Goal: Task Accomplishment & Management: Manage account settings

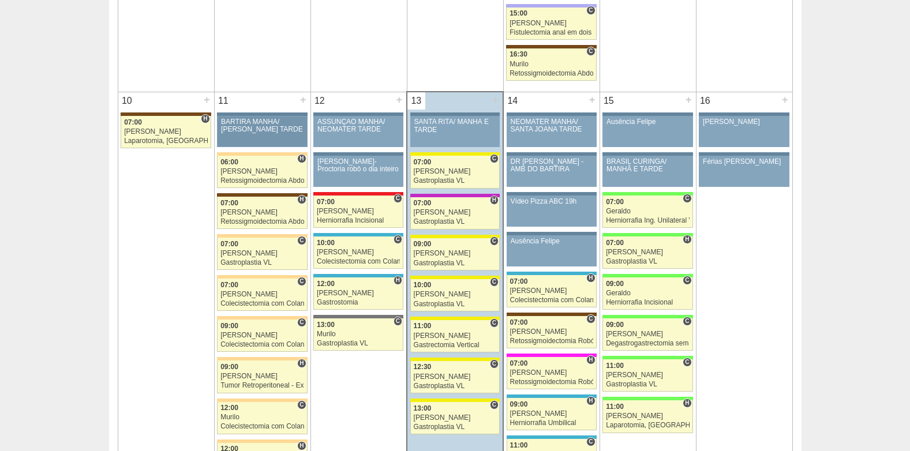
scroll to position [1270, 0]
click at [348, 209] on div "[PERSON_NAME]" at bounding box center [358, 211] width 83 height 8
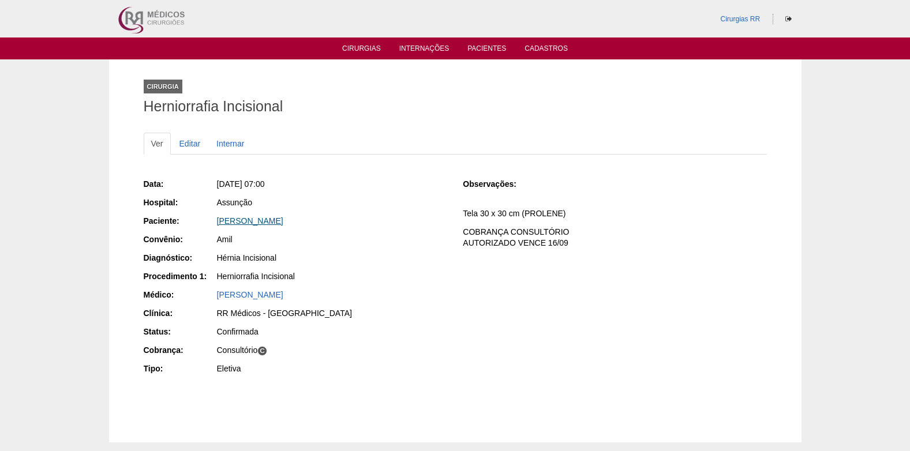
click at [248, 221] on link "Alexandre Garutti" at bounding box center [250, 220] width 66 height 9
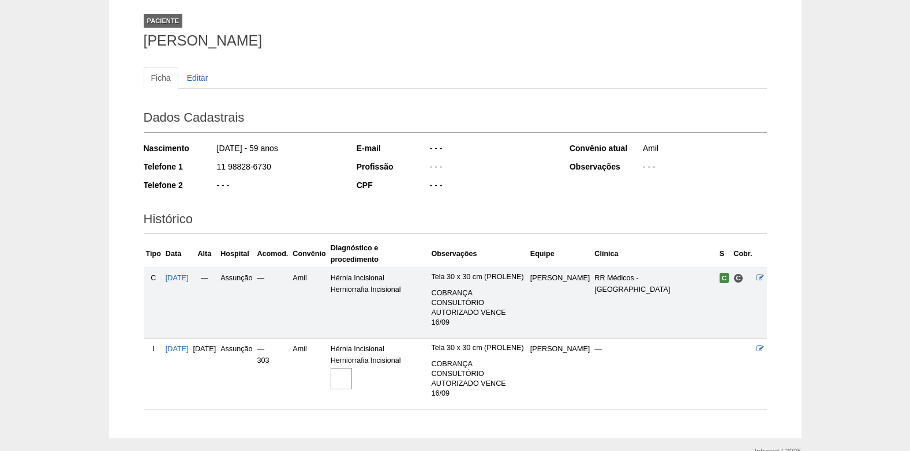
scroll to position [143, 0]
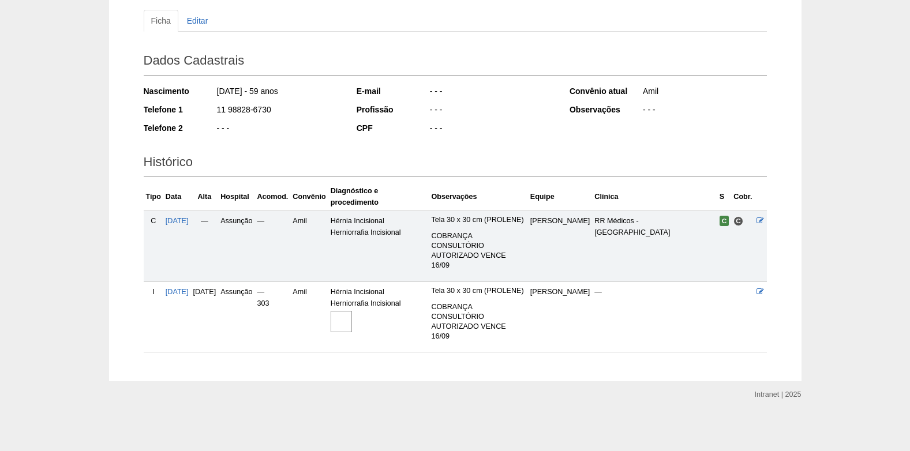
click at [352, 311] on img at bounding box center [341, 321] width 21 height 21
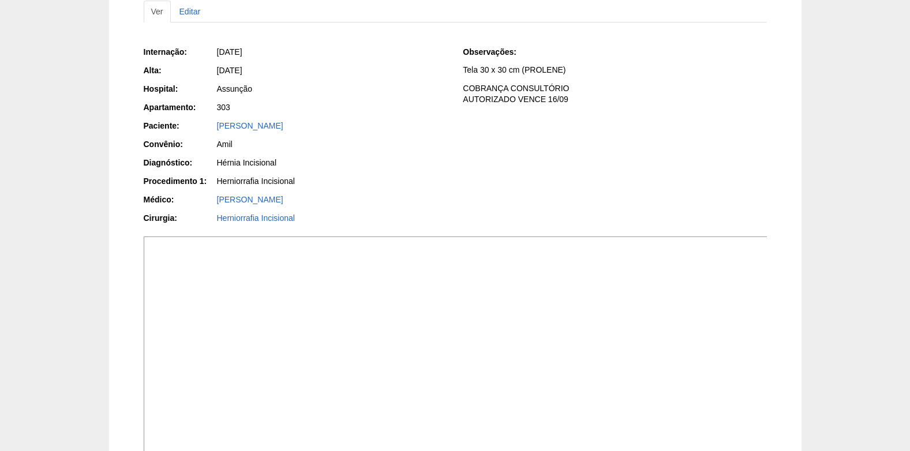
scroll to position [58, 0]
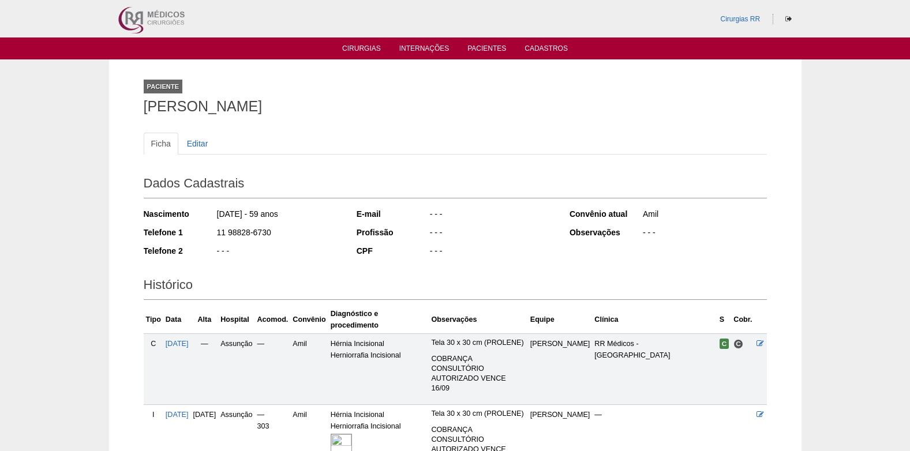
scroll to position [143, 0]
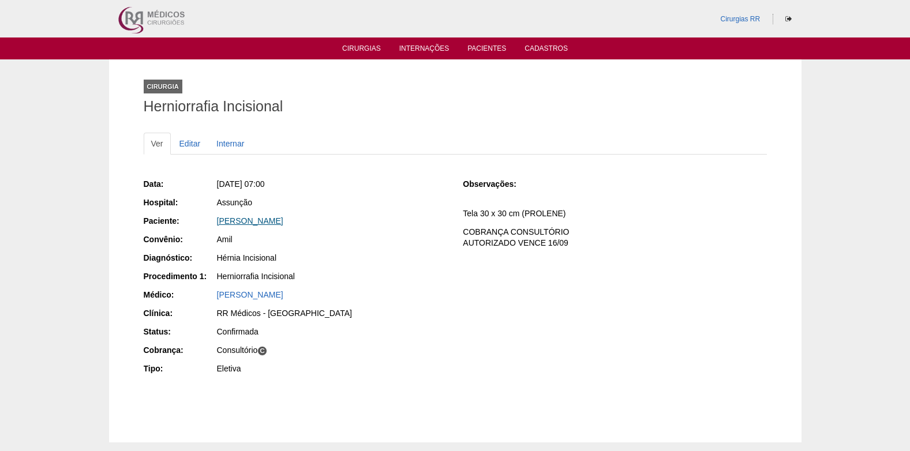
click at [250, 220] on link "[PERSON_NAME]" at bounding box center [250, 220] width 66 height 9
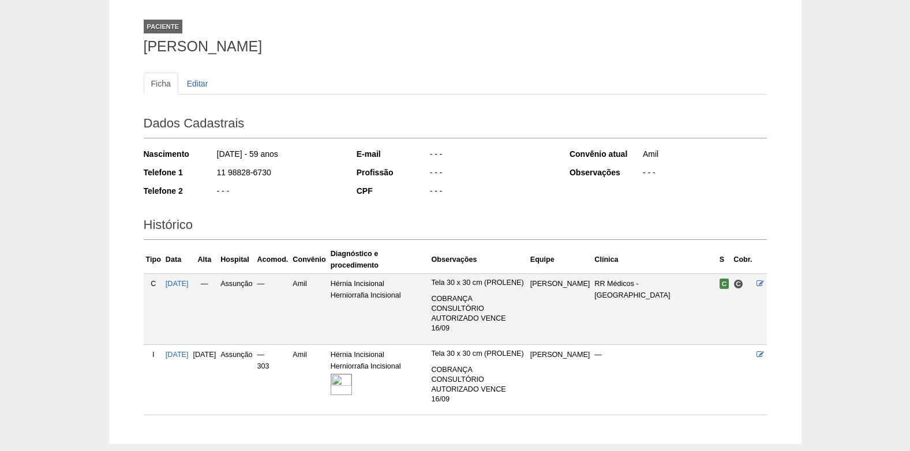
scroll to position [143, 0]
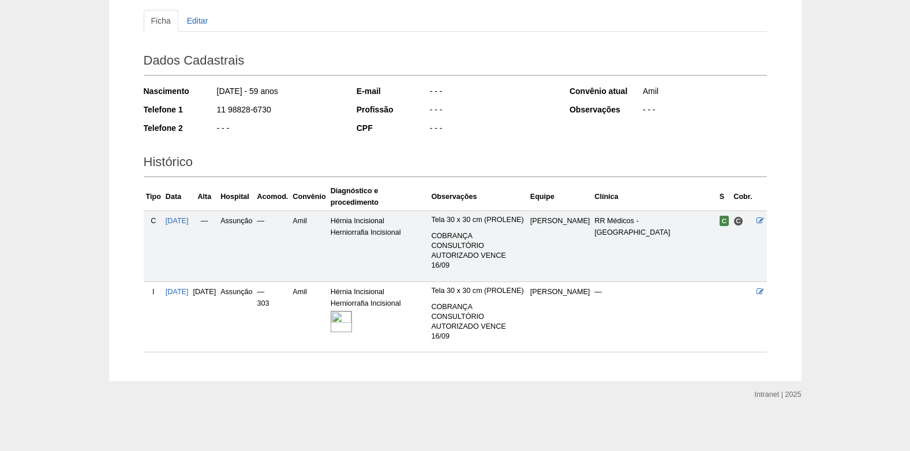
click at [352, 315] on img at bounding box center [341, 321] width 21 height 21
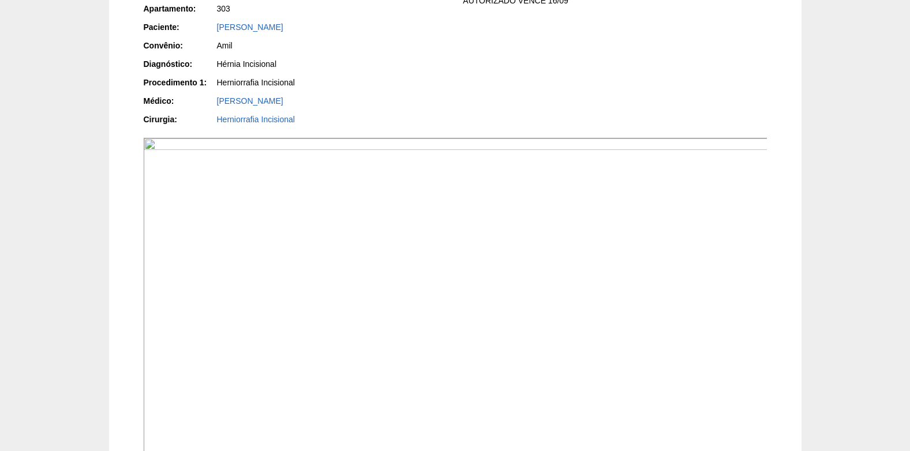
scroll to position [404, 0]
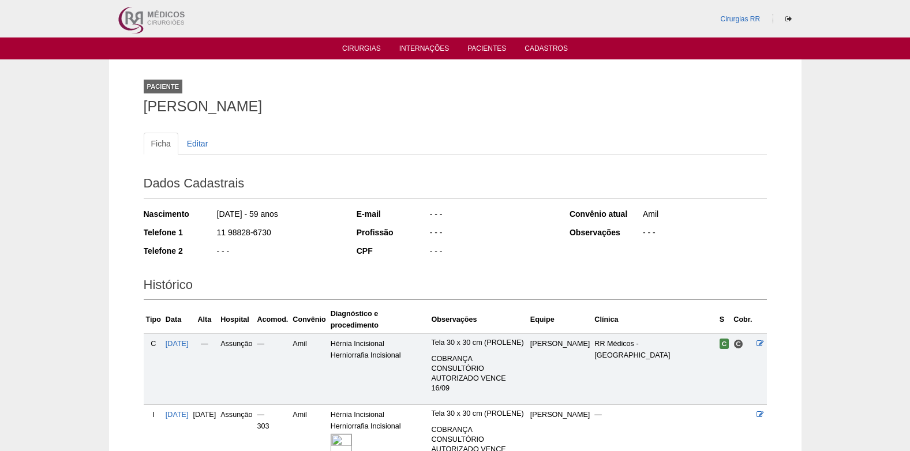
scroll to position [143, 0]
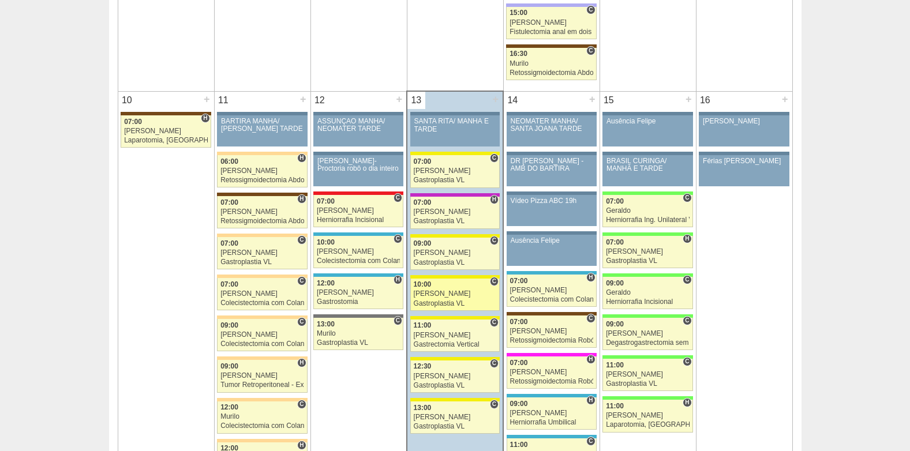
scroll to position [1270, 0]
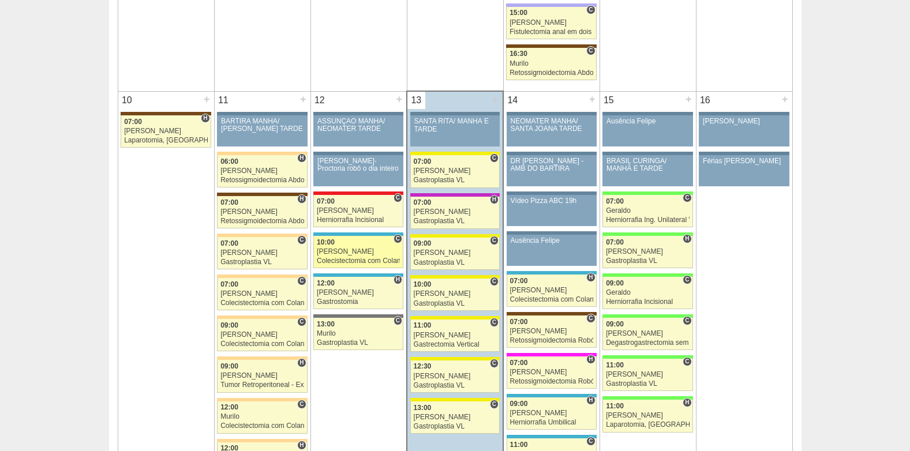
click at [348, 258] on div "Colecistectomia com Colangiografia VL" at bounding box center [358, 261] width 83 height 8
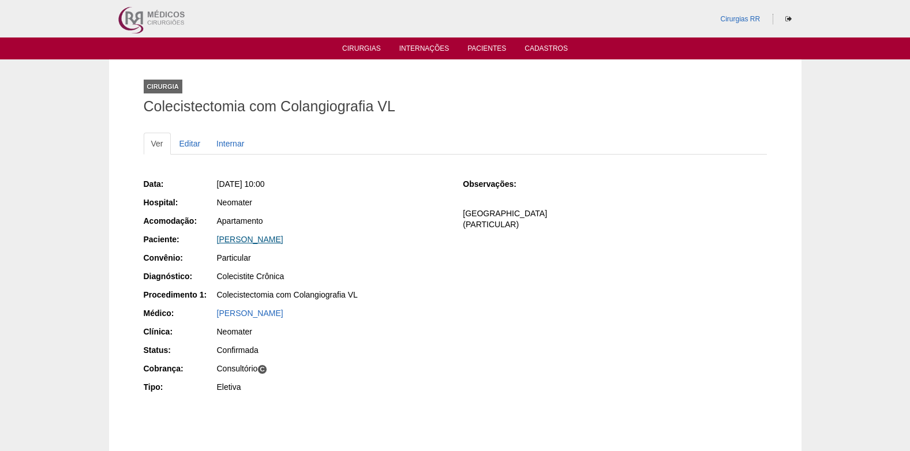
click at [248, 238] on link "[PERSON_NAME]" at bounding box center [250, 239] width 66 height 9
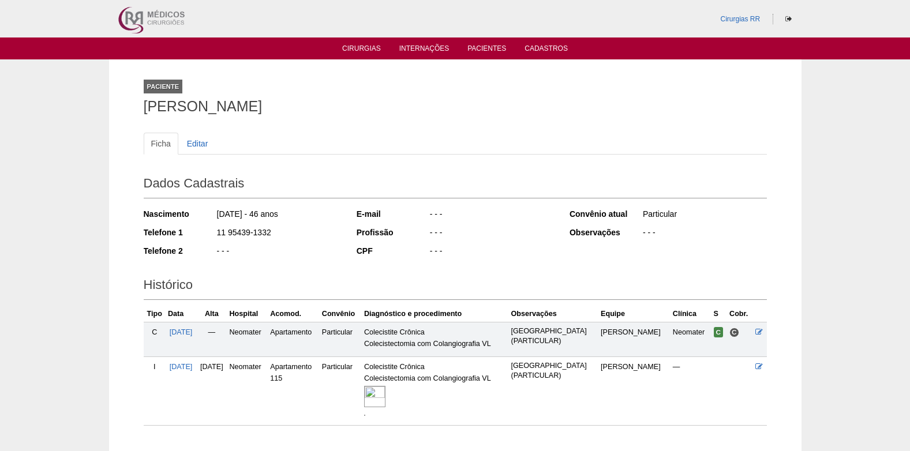
click at [386, 397] on img at bounding box center [374, 396] width 21 height 21
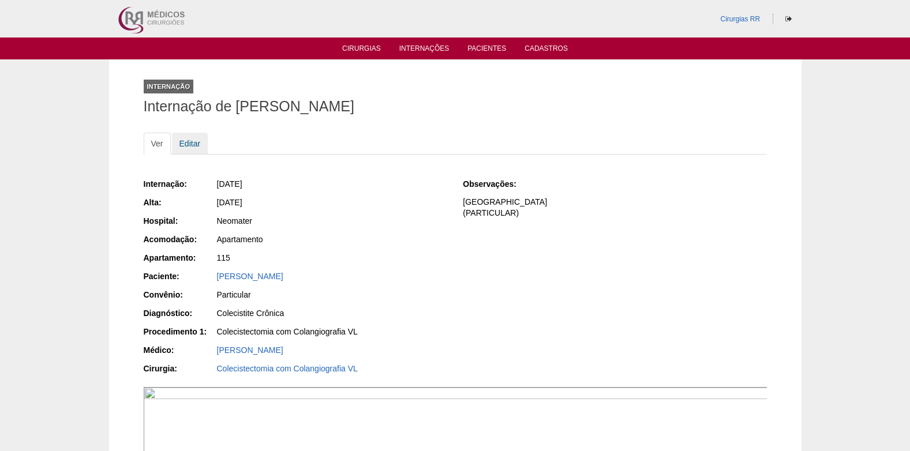
click at [198, 148] on link "Editar" at bounding box center [190, 144] width 36 height 22
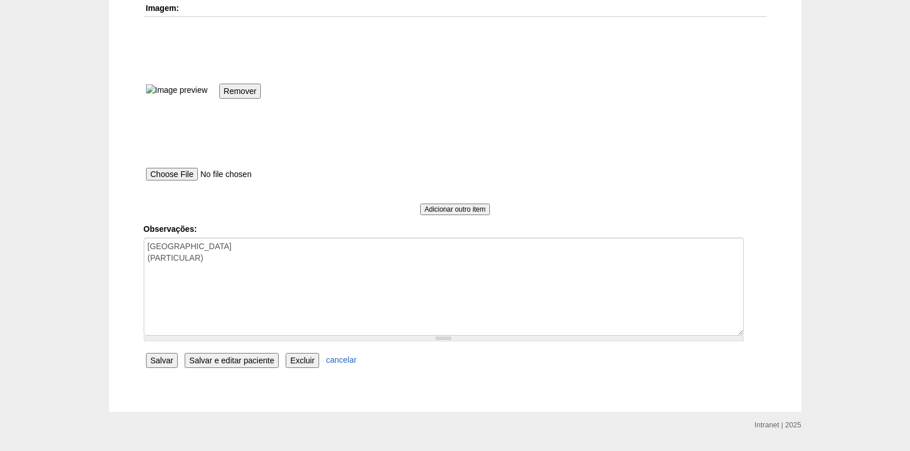
scroll to position [866, 0]
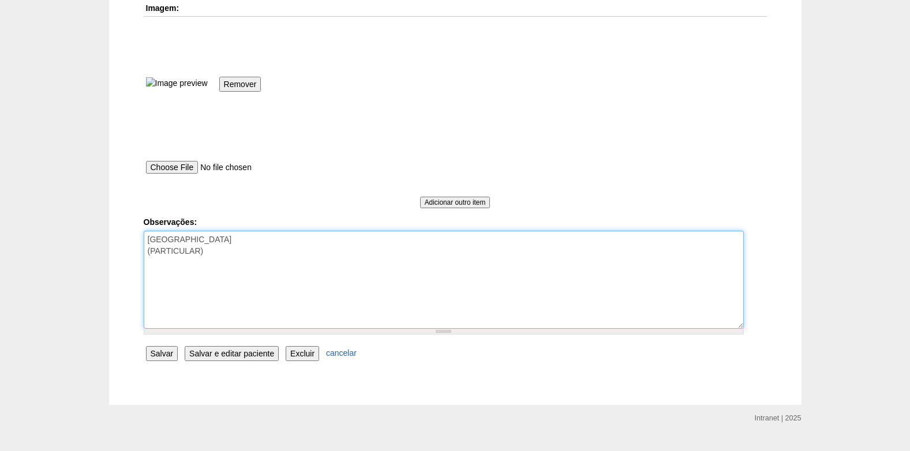
drag, startPoint x: 244, startPoint y: 238, endPoint x: 133, endPoint y: 238, distance: 110.3
drag, startPoint x: 213, startPoint y: 259, endPoint x: 135, endPoint y: 234, distance: 82.5
type textarea "p"
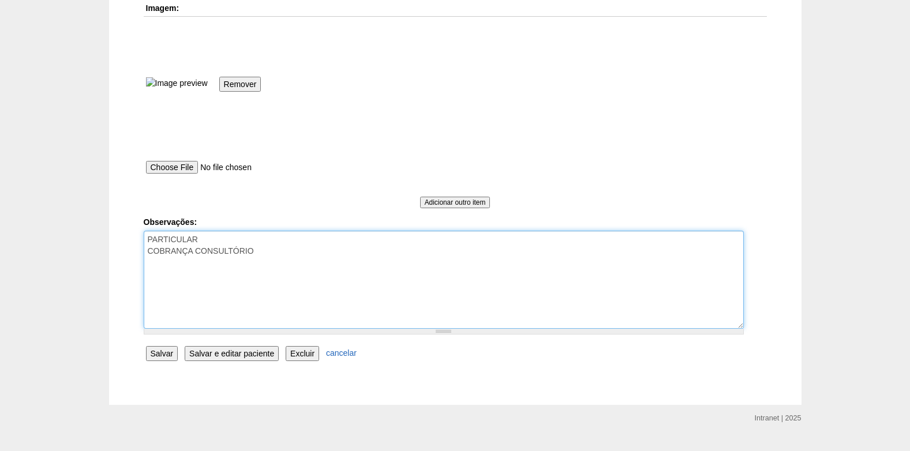
drag, startPoint x: 268, startPoint y: 259, endPoint x: 148, endPoint y: 236, distance: 122.3
click at [148, 236] on textarea "[GEOGRAPHIC_DATA] (PARTICULAR)" at bounding box center [444, 280] width 600 height 98
type textarea "PARTICULAR COBRANÇA CONSULTÓRIO"
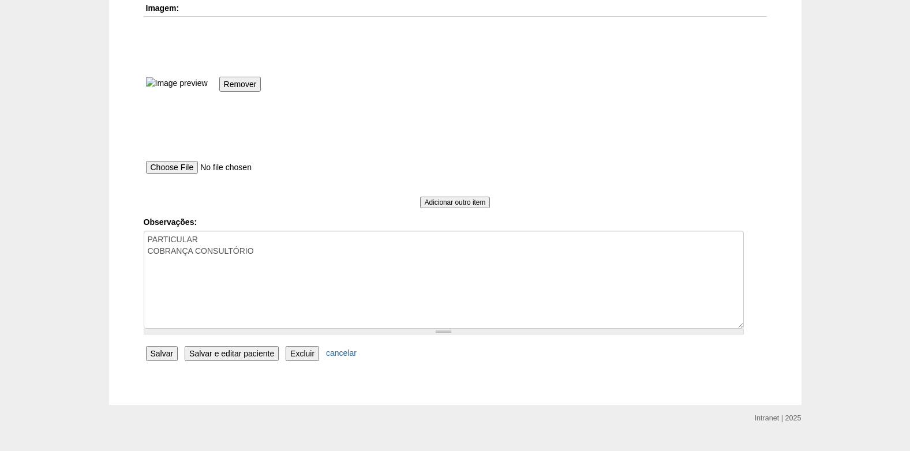
click at [149, 355] on input "Salvar" at bounding box center [162, 353] width 32 height 15
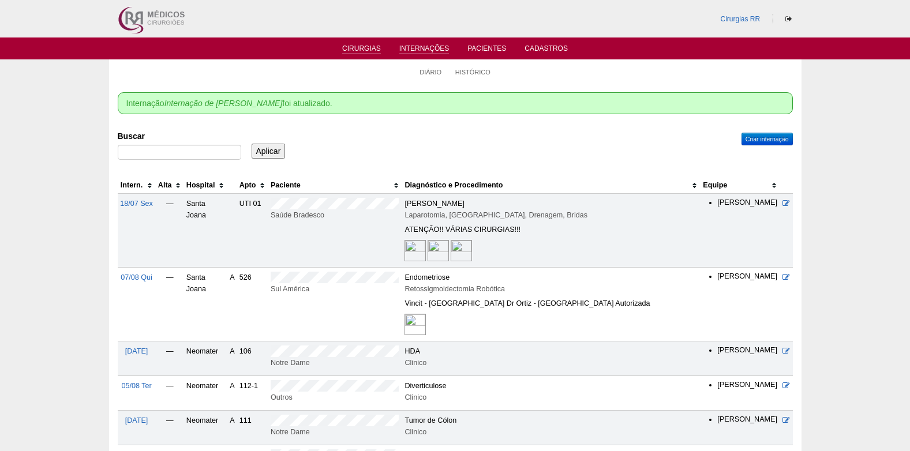
click at [353, 47] on link "Cirurgias" at bounding box center [361, 49] width 39 height 10
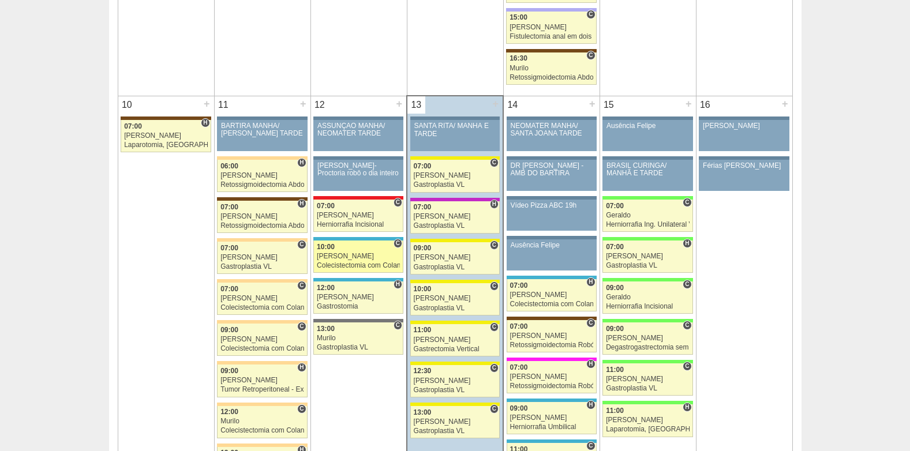
scroll to position [1270, 0]
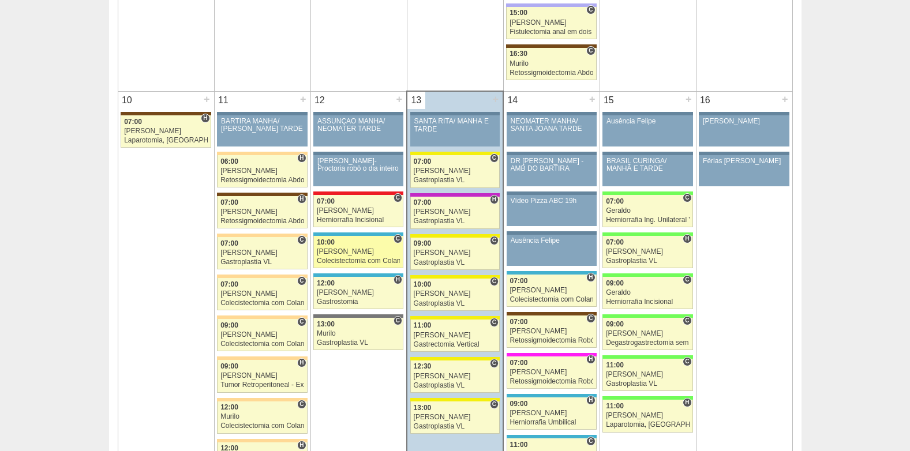
click at [341, 253] on div "[PERSON_NAME]" at bounding box center [358, 252] width 83 height 8
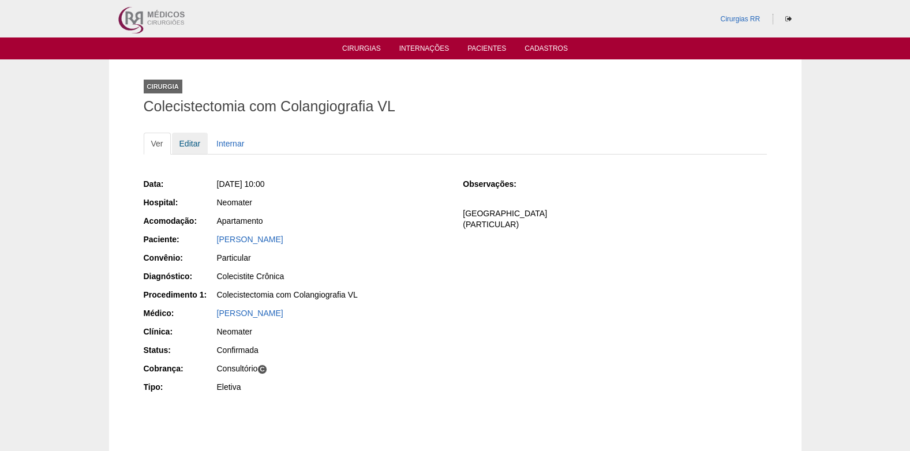
click at [186, 147] on link "Editar" at bounding box center [190, 144] width 36 height 22
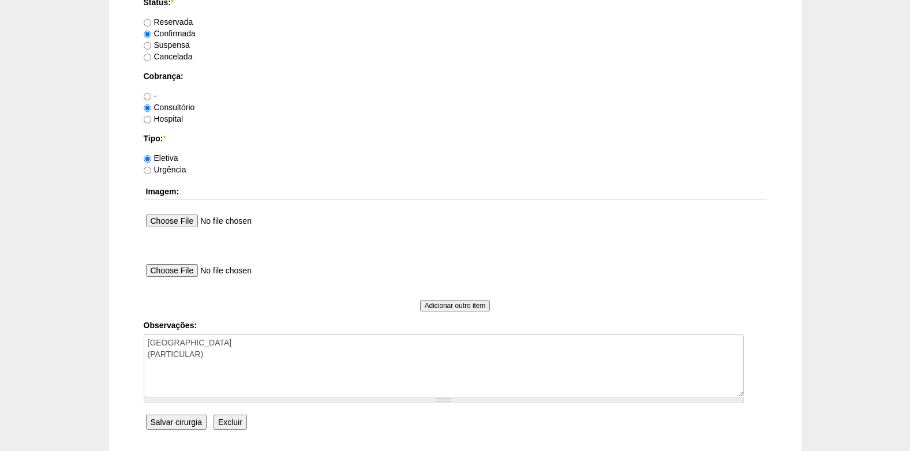
scroll to position [1036, 0]
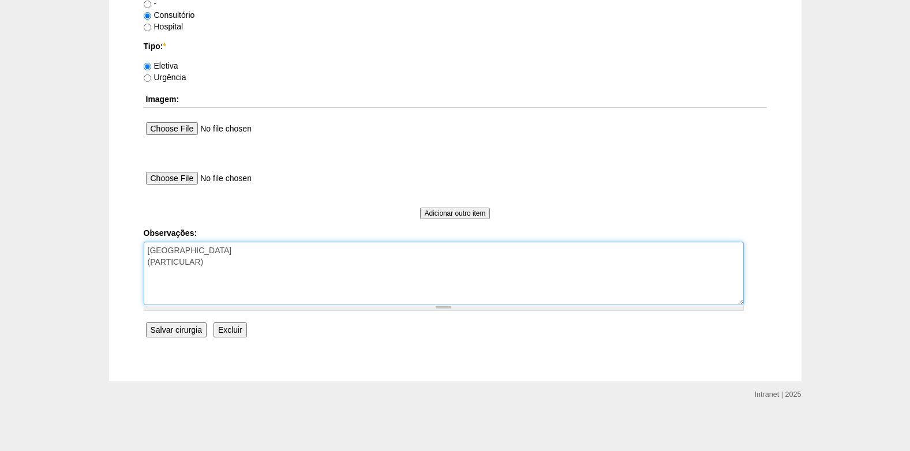
drag, startPoint x: 221, startPoint y: 272, endPoint x: 147, endPoint y: 252, distance: 76.6
click at [147, 252] on textarea "[GEOGRAPHIC_DATA] (PARTICULAR)" at bounding box center [444, 274] width 600 height 64
paste textarea "PARTICULAR COBRANÇA CONSULTÓRIO"
type textarea "PARTICULAR COBRANÇA CONSULTÓRIO"
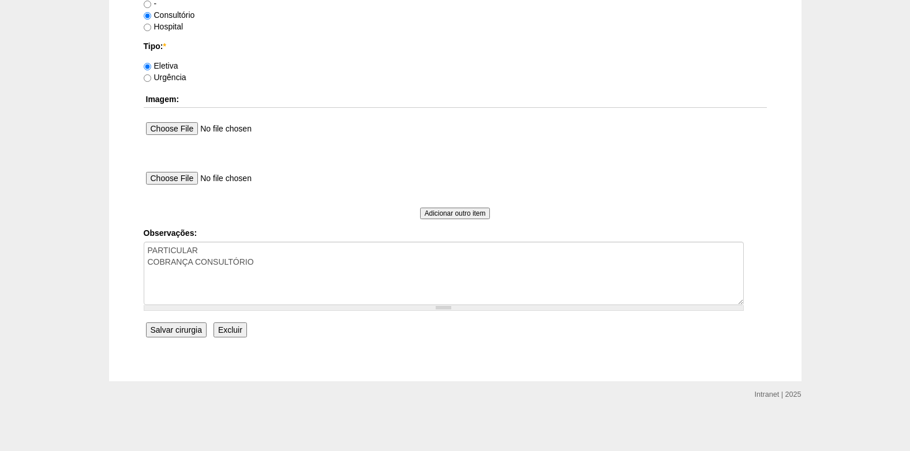
click at [180, 327] on input "Salvar cirurgia" at bounding box center [176, 330] width 61 height 15
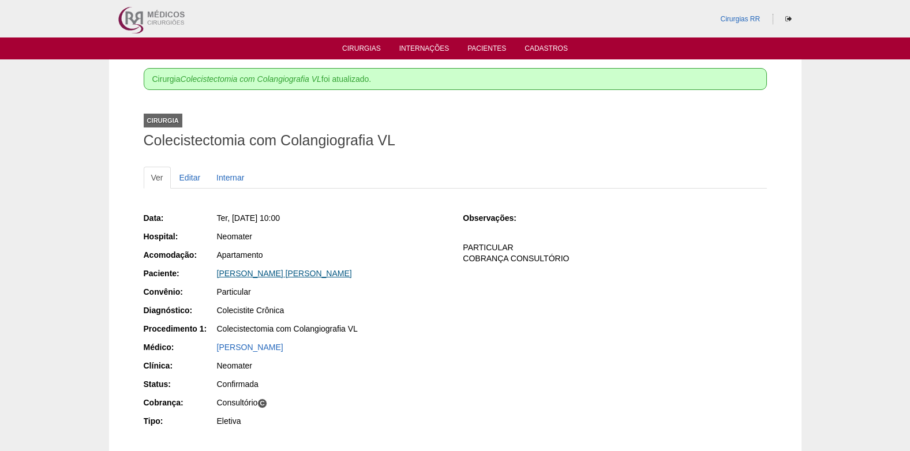
click at [245, 277] on link "[PERSON_NAME]" at bounding box center [284, 273] width 135 height 9
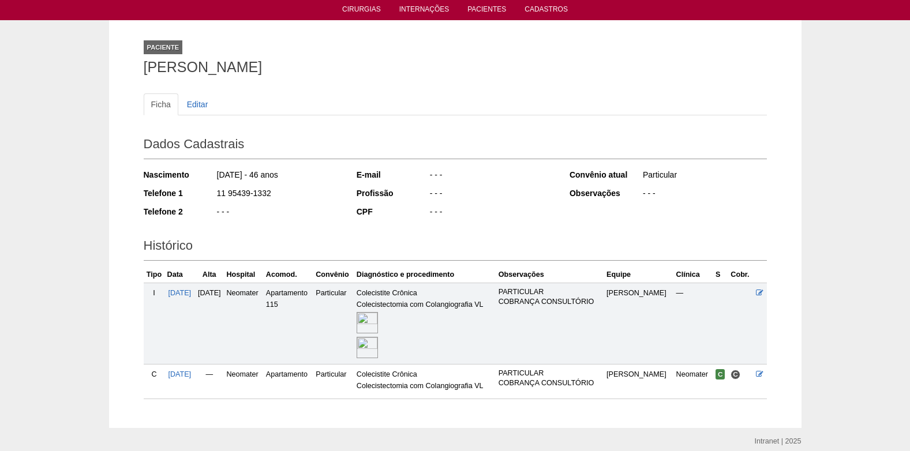
scroll to position [86, 0]
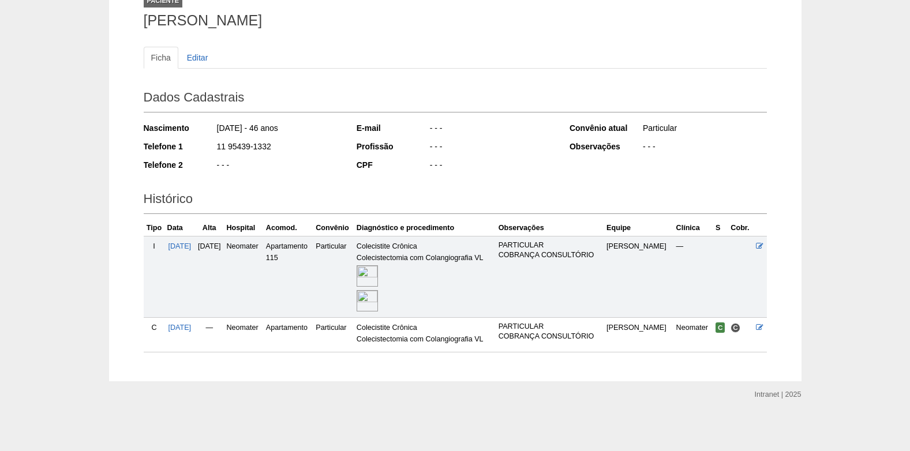
click at [378, 271] on img at bounding box center [367, 276] width 21 height 21
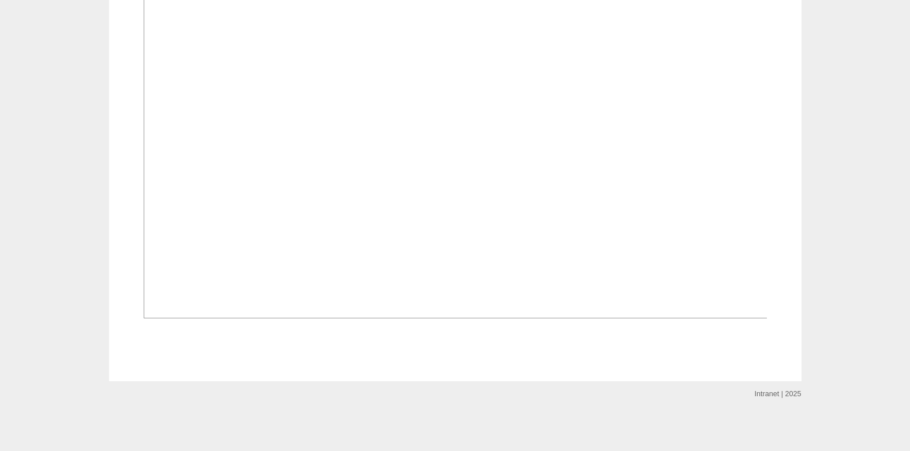
scroll to position [1501, 0]
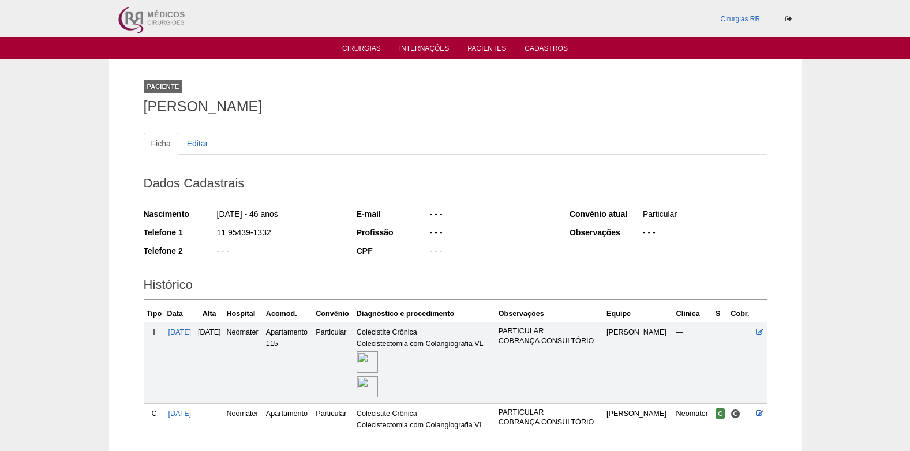
scroll to position [83, 0]
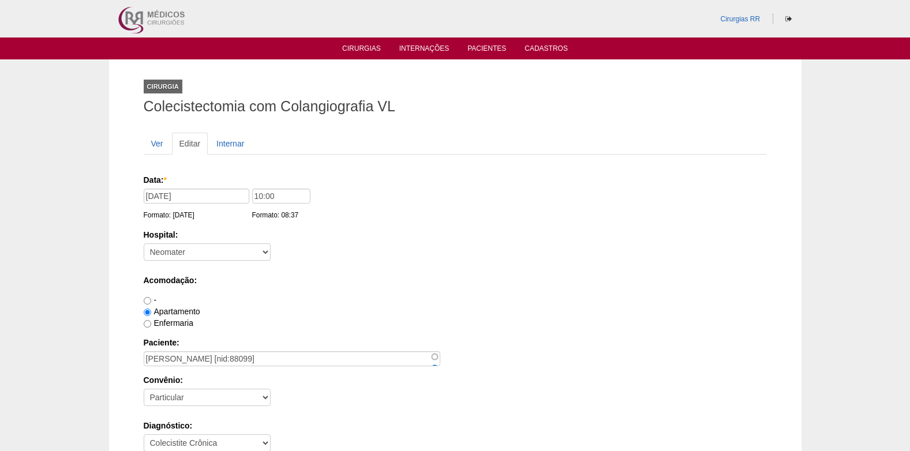
scroll to position [1036, 0]
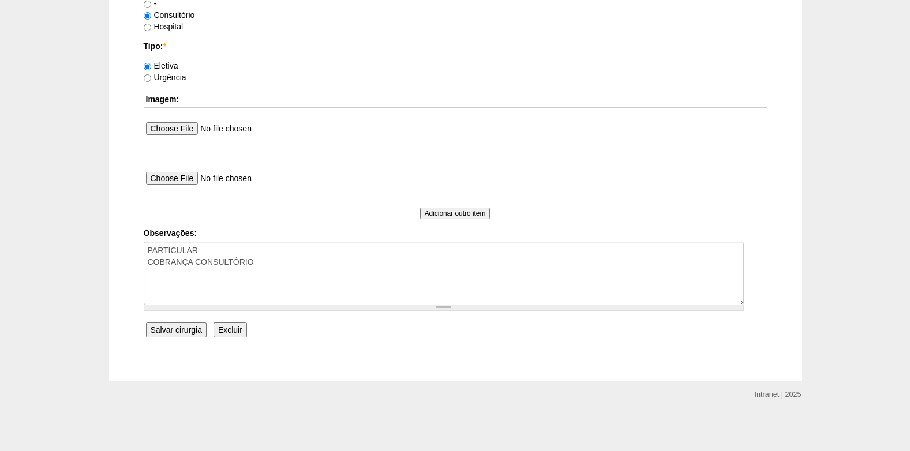
click at [164, 328] on input "Salvar cirurgia" at bounding box center [176, 330] width 61 height 15
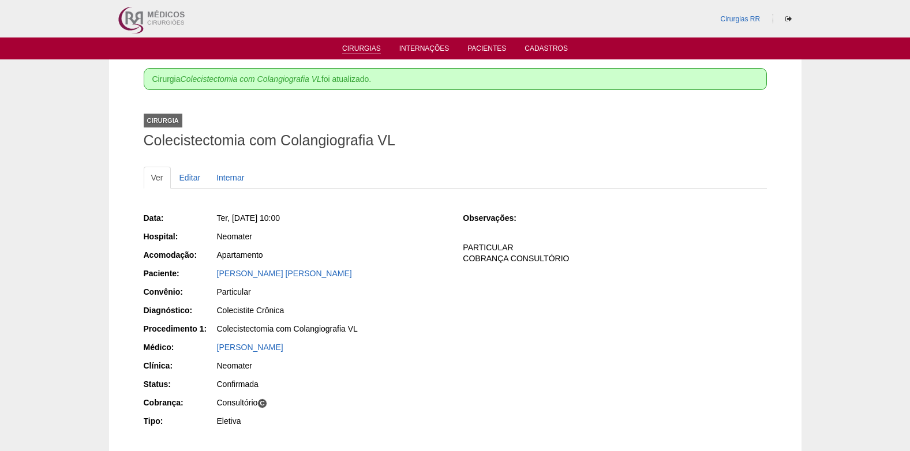
click at [366, 49] on link "Cirurgias" at bounding box center [361, 49] width 39 height 10
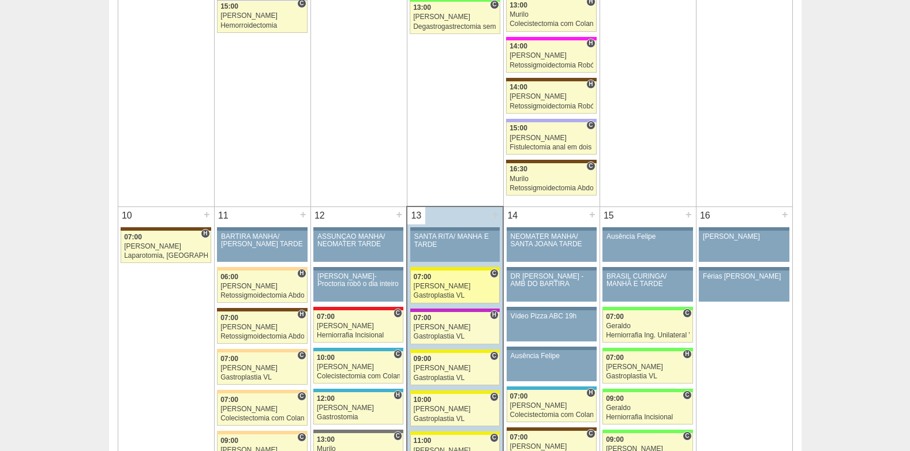
scroll to position [1328, 0]
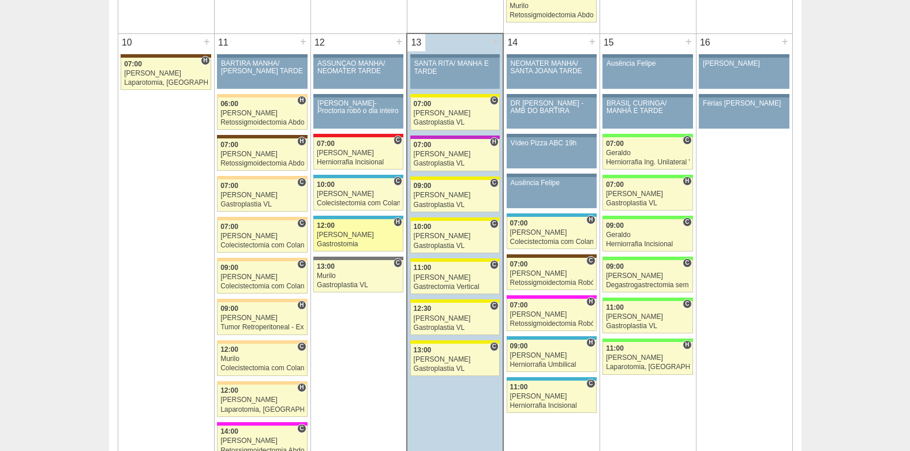
click at [352, 236] on div "[PERSON_NAME]" at bounding box center [358, 236] width 83 height 8
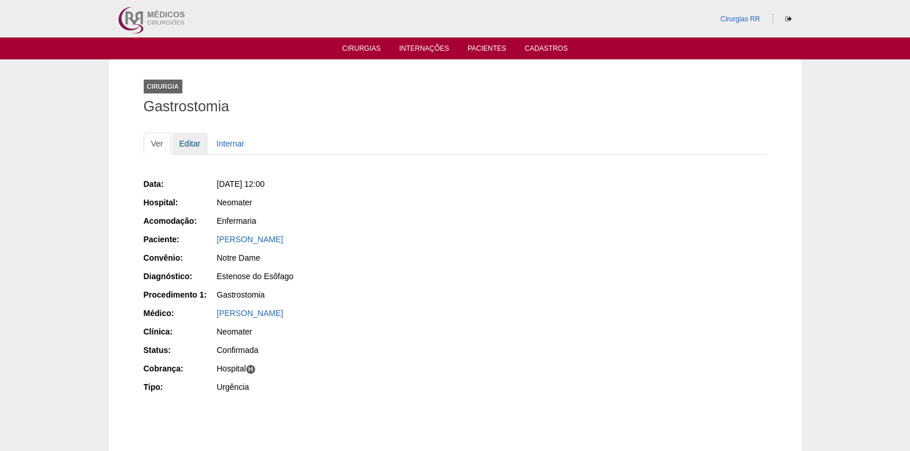
click at [186, 147] on link "Editar" at bounding box center [190, 144] width 36 height 22
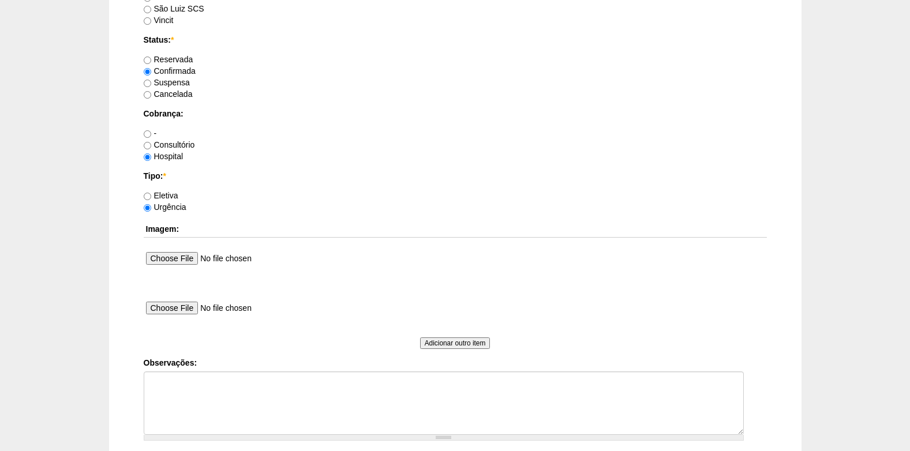
scroll to position [924, 0]
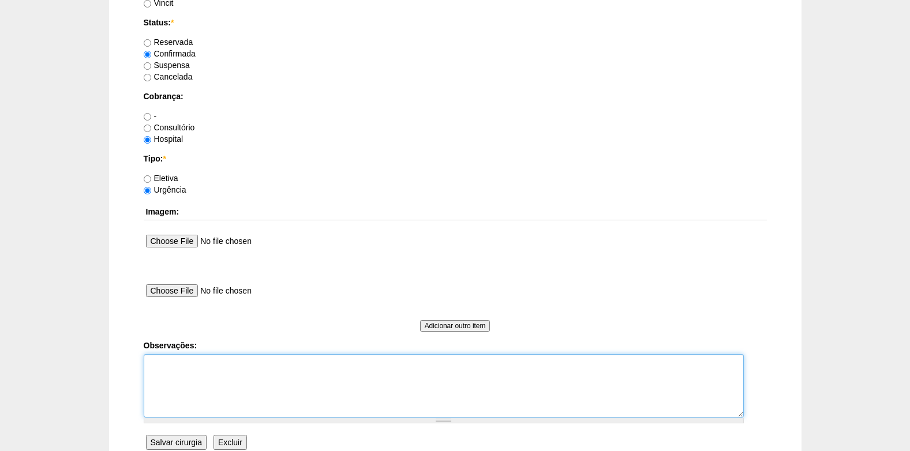
click at [222, 380] on textarea "Observações:" at bounding box center [444, 386] width 600 height 64
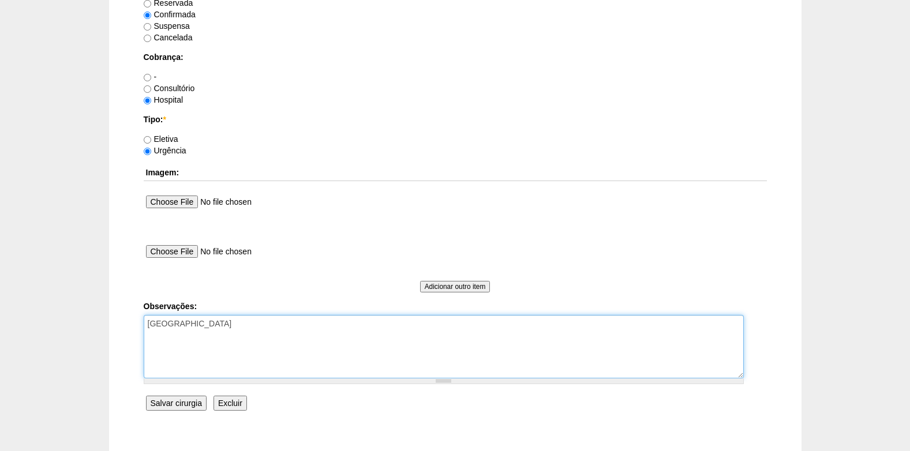
scroll to position [981, 0]
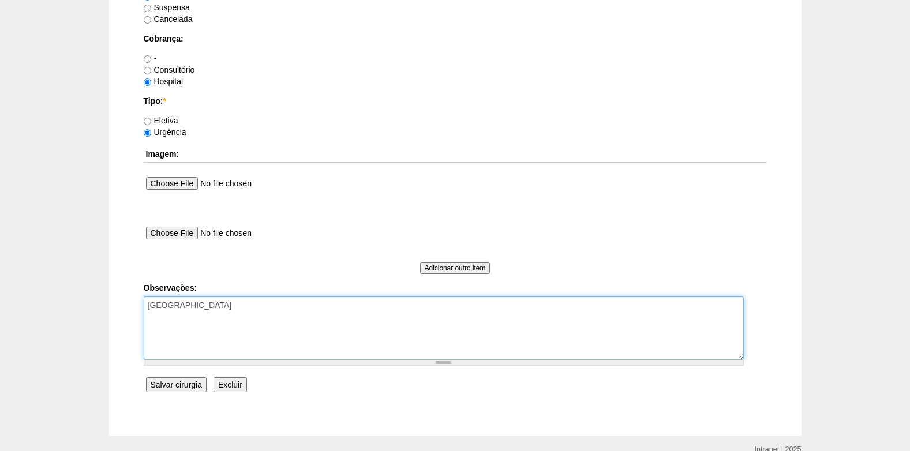
type textarea "[GEOGRAPHIC_DATA]"
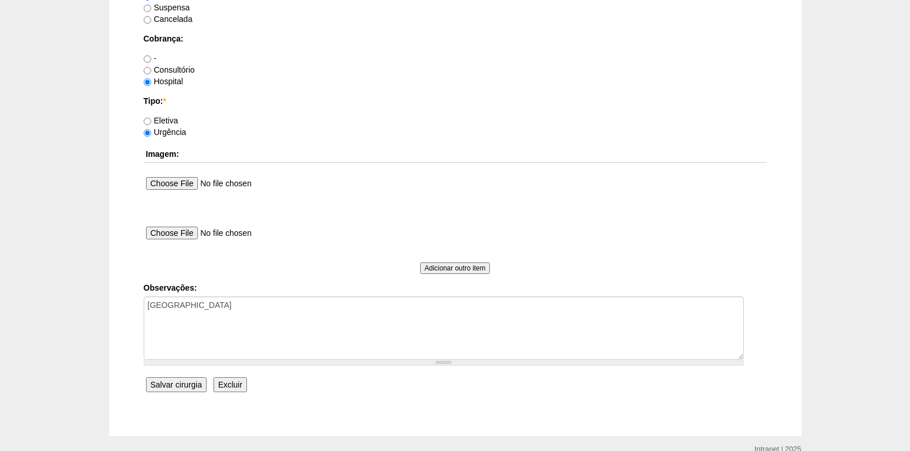
click at [169, 385] on input "Salvar cirurgia" at bounding box center [176, 385] width 61 height 15
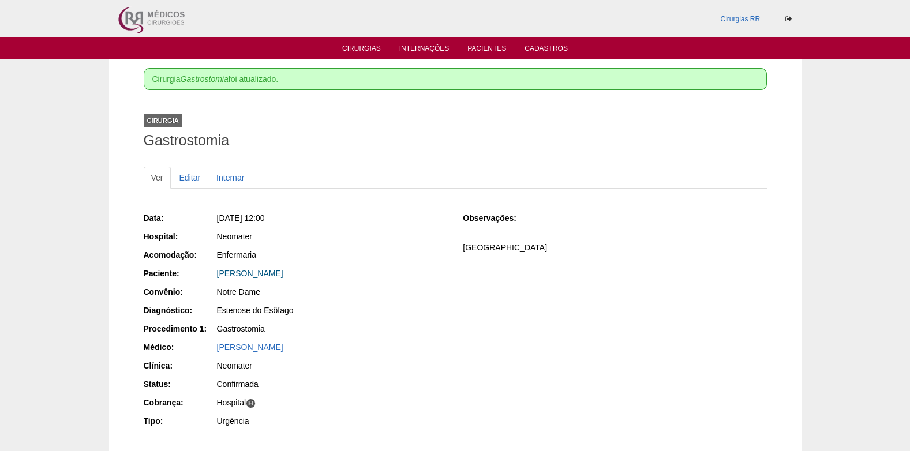
click at [283, 272] on link "[PERSON_NAME]" at bounding box center [250, 273] width 66 height 9
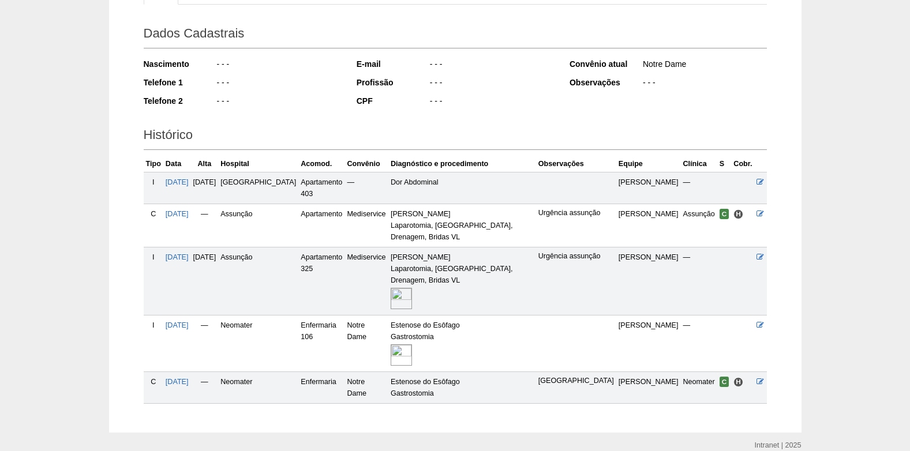
scroll to position [178, 0]
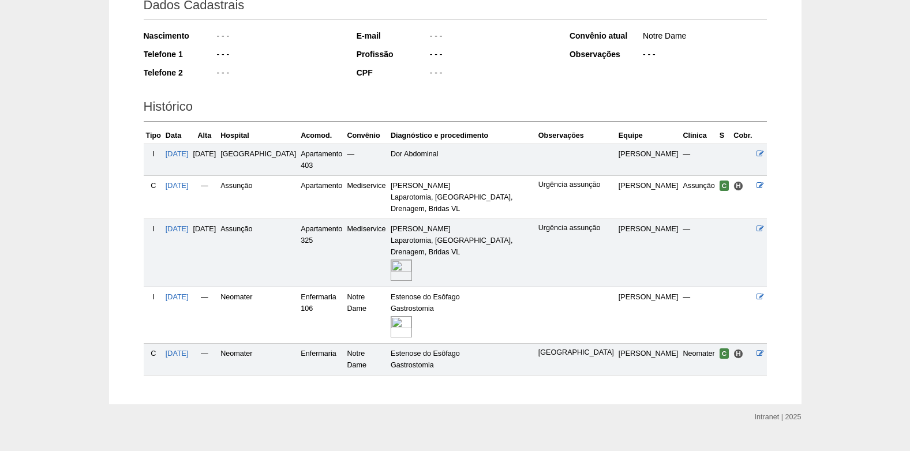
click at [391, 316] on img at bounding box center [401, 326] width 21 height 21
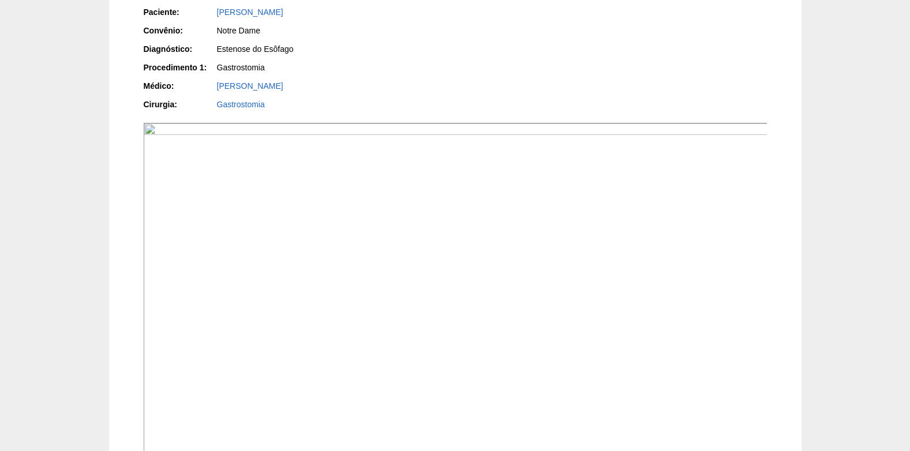
scroll to position [132, 0]
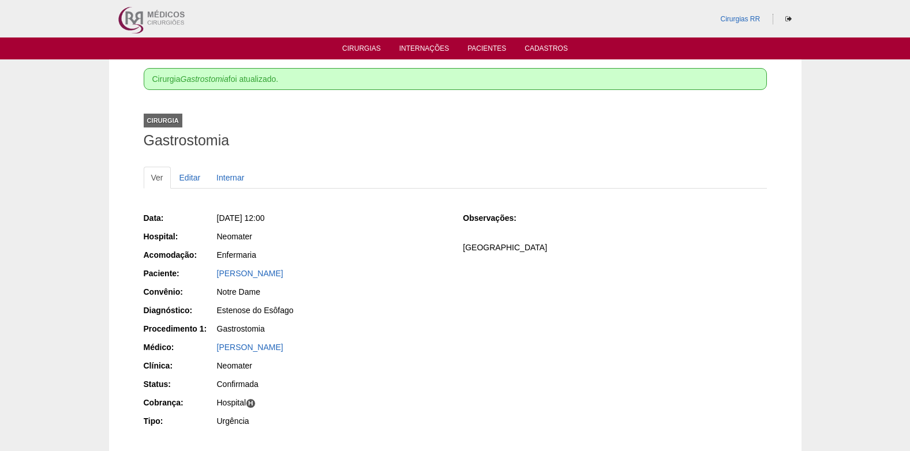
scroll to position [58, 0]
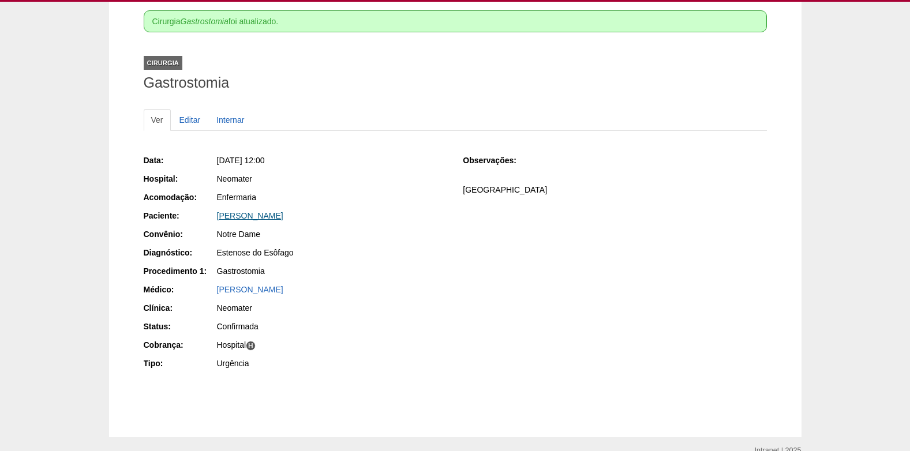
click at [274, 213] on link "[PERSON_NAME]" at bounding box center [250, 215] width 66 height 9
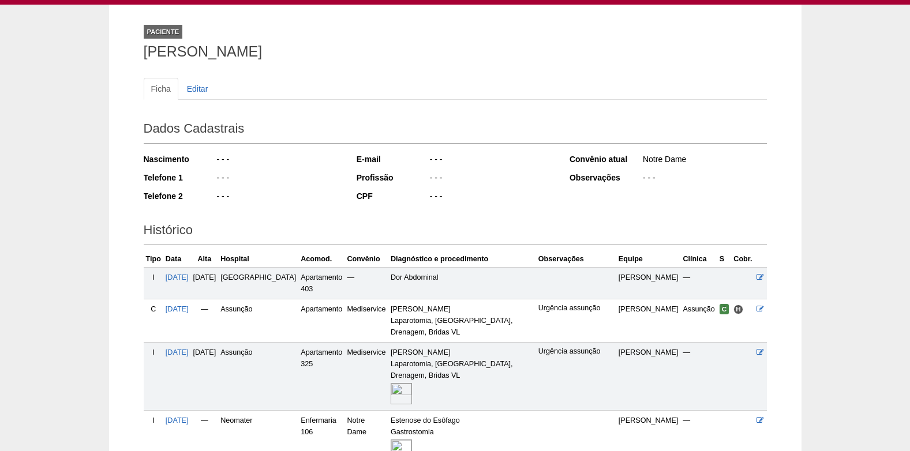
scroll to position [178, 0]
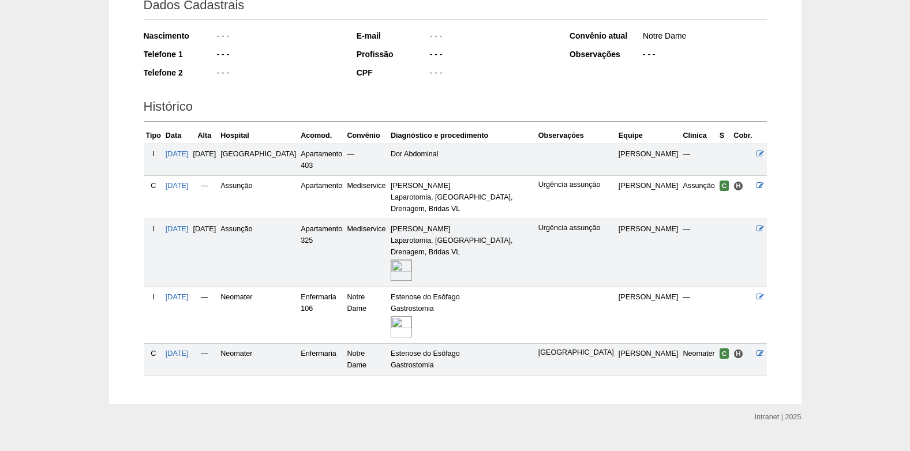
click at [391, 316] on img at bounding box center [401, 326] width 21 height 21
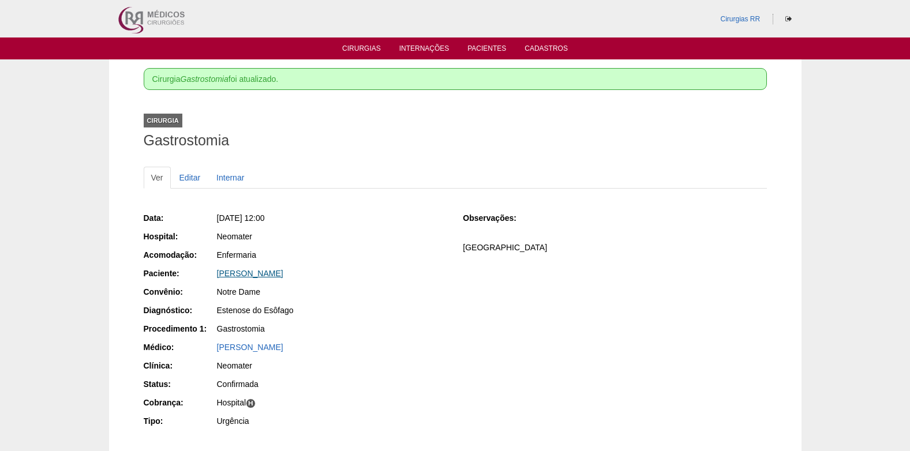
click at [283, 274] on link "[PERSON_NAME]" at bounding box center [250, 273] width 66 height 9
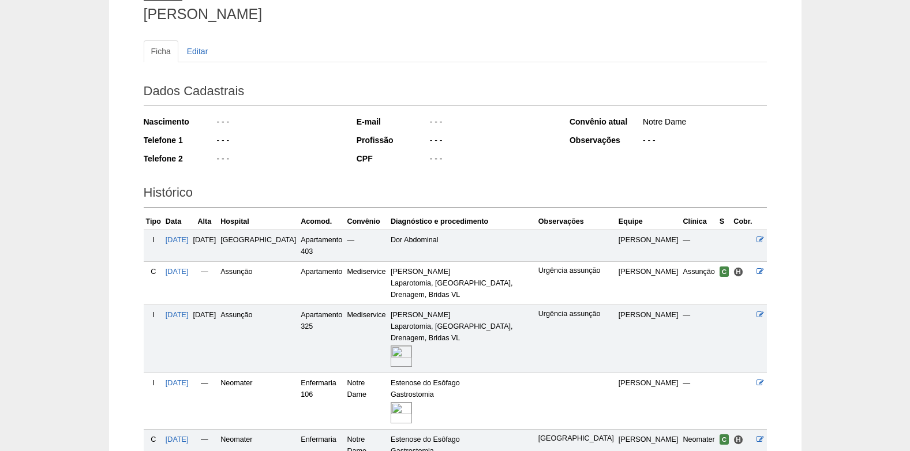
scroll to position [178, 0]
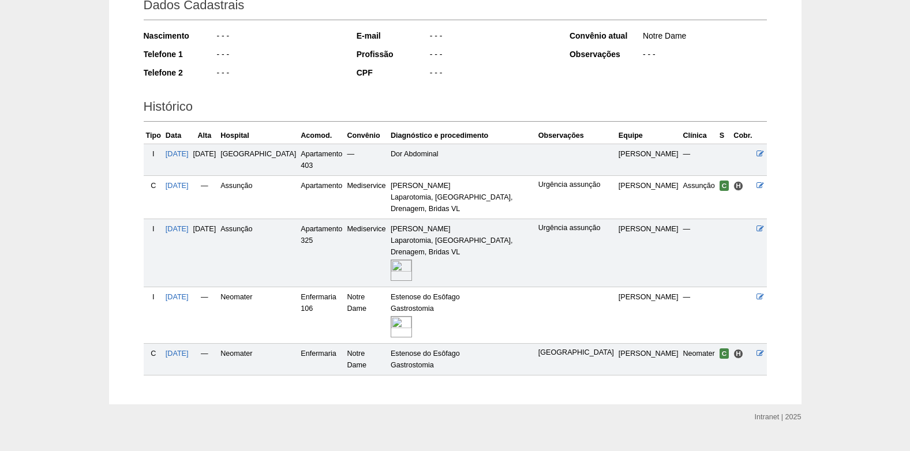
click at [393, 316] on img at bounding box center [401, 326] width 21 height 21
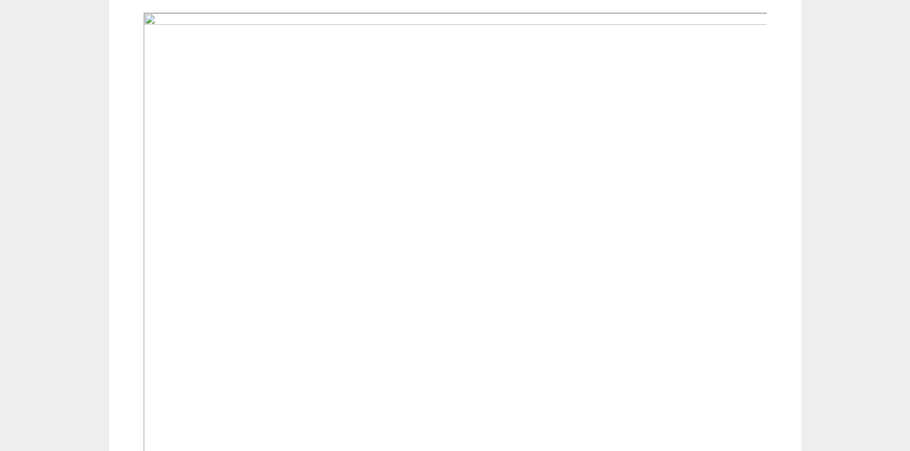
scroll to position [346, 0]
drag, startPoint x: 130, startPoint y: 54, endPoint x: 98, endPoint y: 66, distance: 35.1
click at [129, 54] on div "Internação Internação de [PERSON_NAME] Ver Editar Internação: [DATE] Hospital: …" at bounding box center [455, 133] width 693 height 841
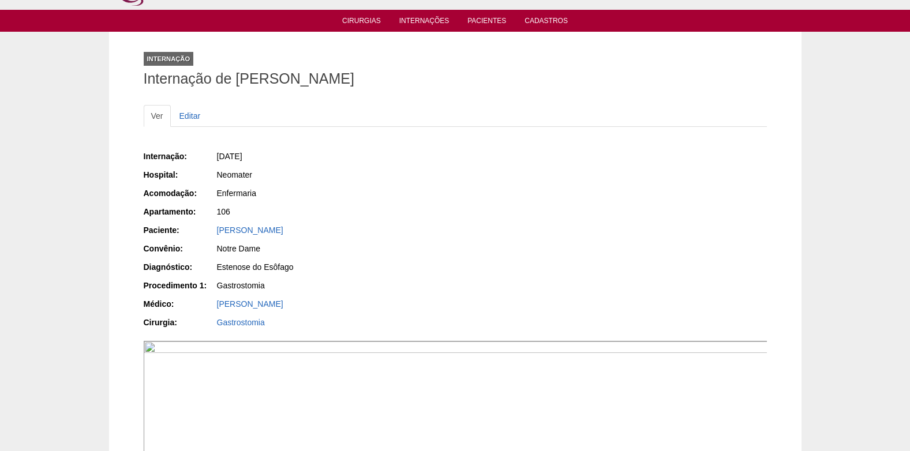
scroll to position [0, 0]
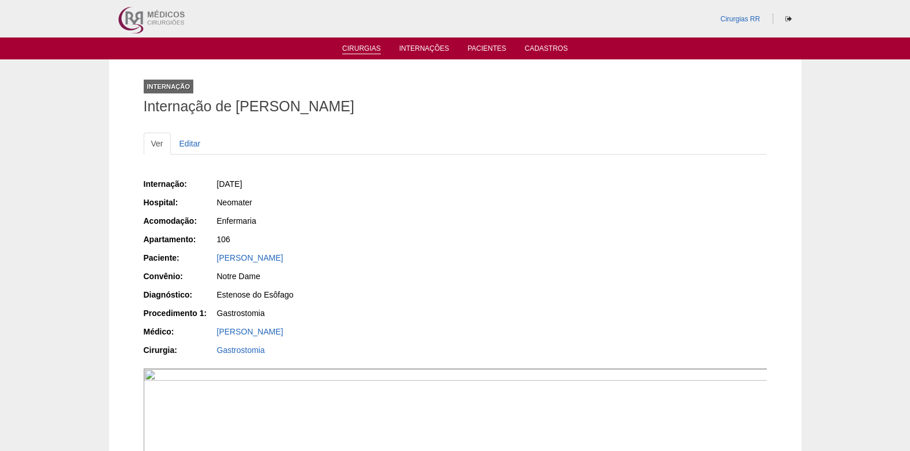
click at [366, 50] on link "Cirurgias" at bounding box center [361, 49] width 39 height 10
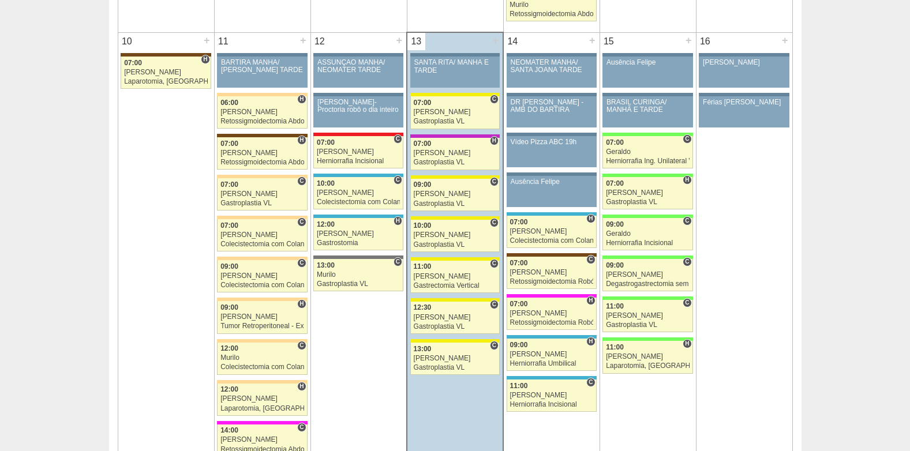
scroll to position [1328, 0]
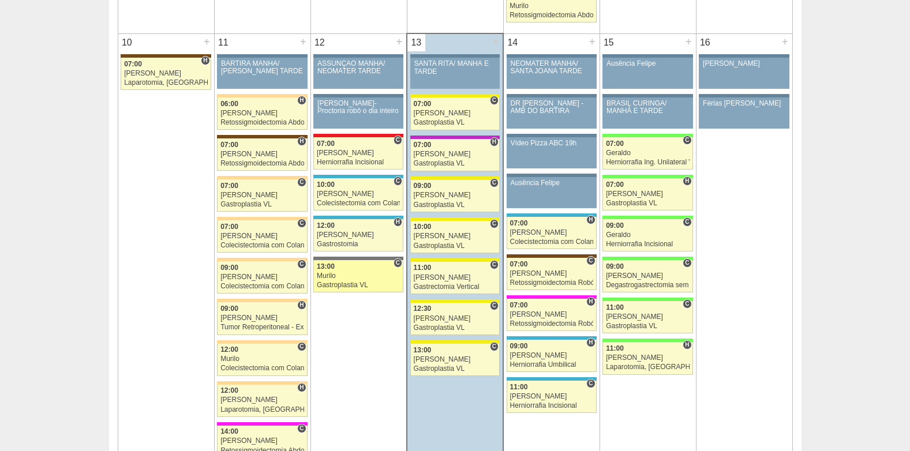
click at [353, 270] on div "13:00" at bounding box center [358, 267] width 83 height 8
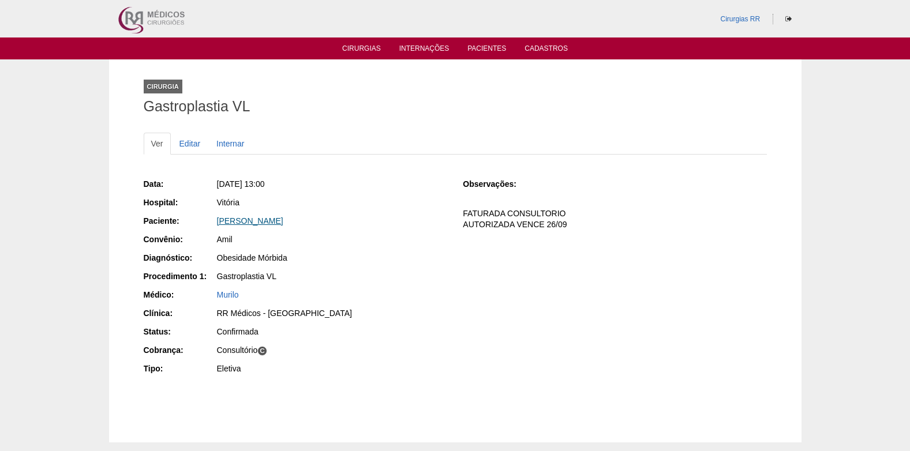
click at [265, 221] on link "[PERSON_NAME]" at bounding box center [250, 220] width 66 height 9
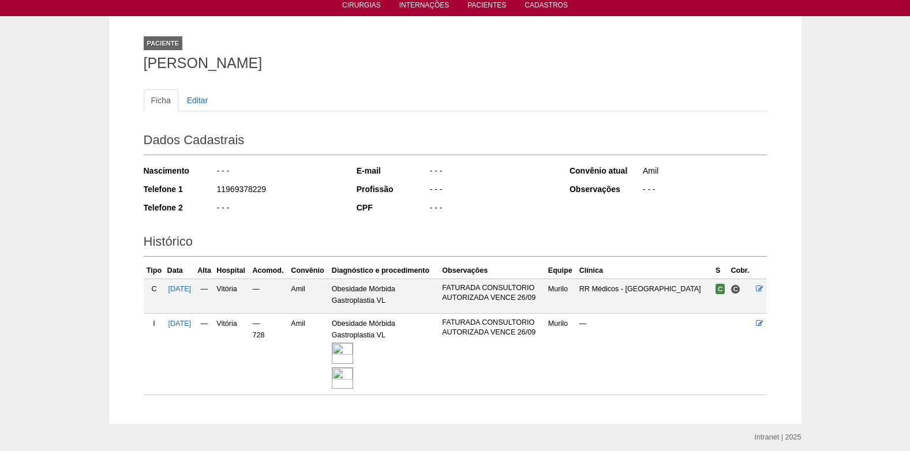
scroll to position [86, 0]
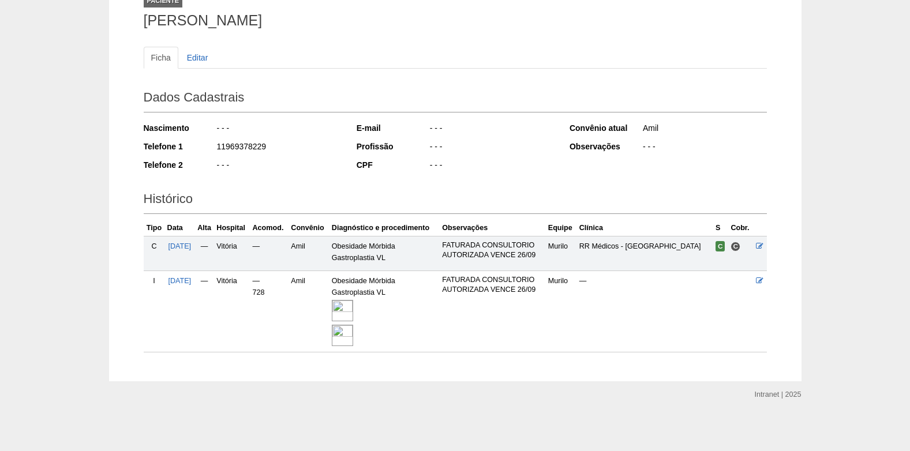
click at [353, 313] on img at bounding box center [342, 310] width 21 height 21
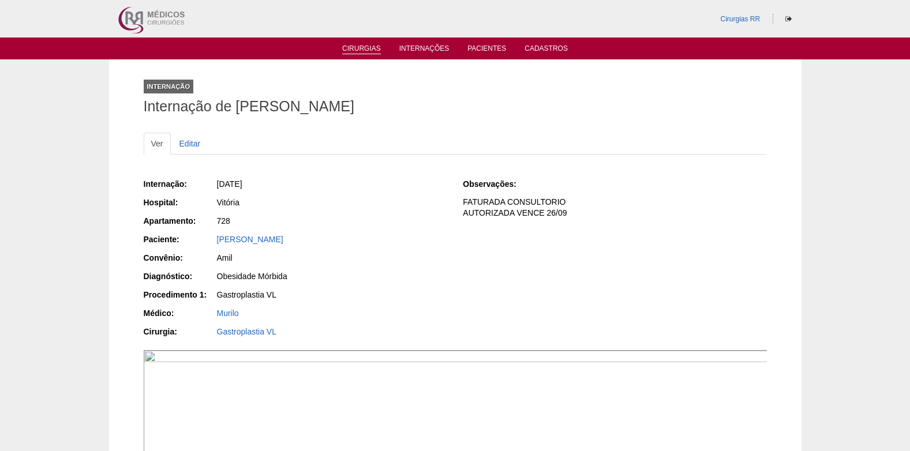
click at [360, 49] on link "Cirurgias" at bounding box center [361, 49] width 39 height 10
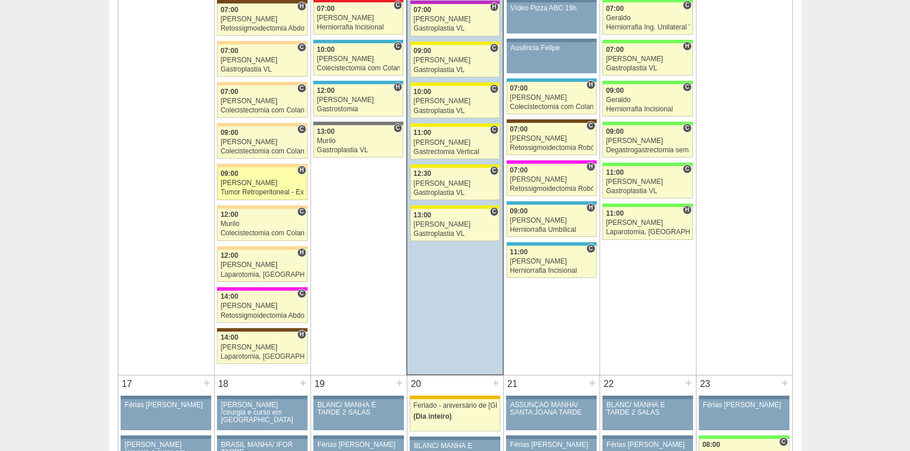
scroll to position [1443, 0]
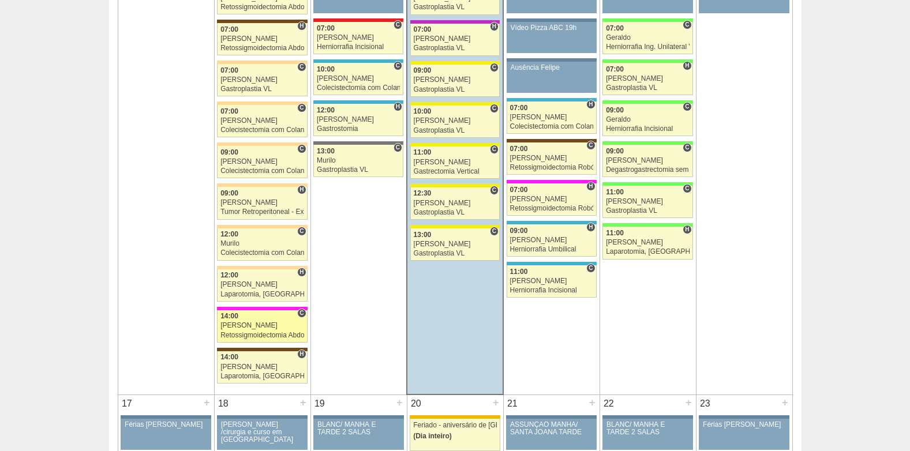
click at [250, 326] on div "Bruno" at bounding box center [263, 326] width 84 height 8
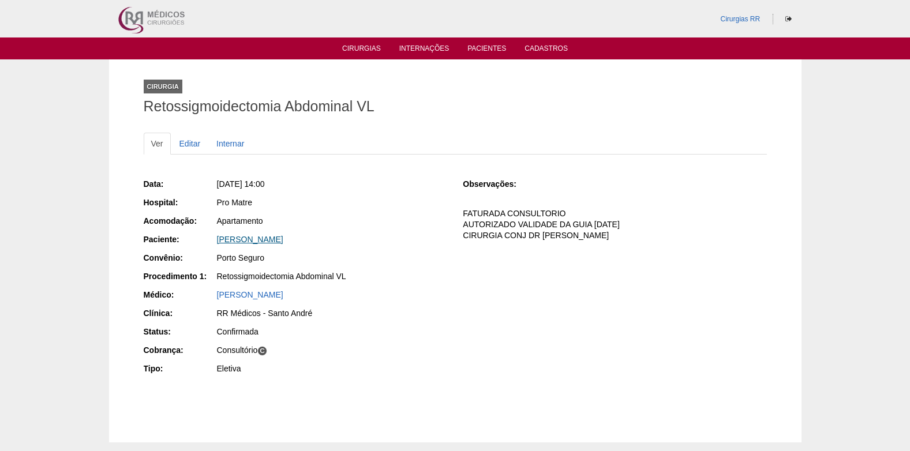
click at [262, 243] on link "[PERSON_NAME]" at bounding box center [250, 239] width 66 height 9
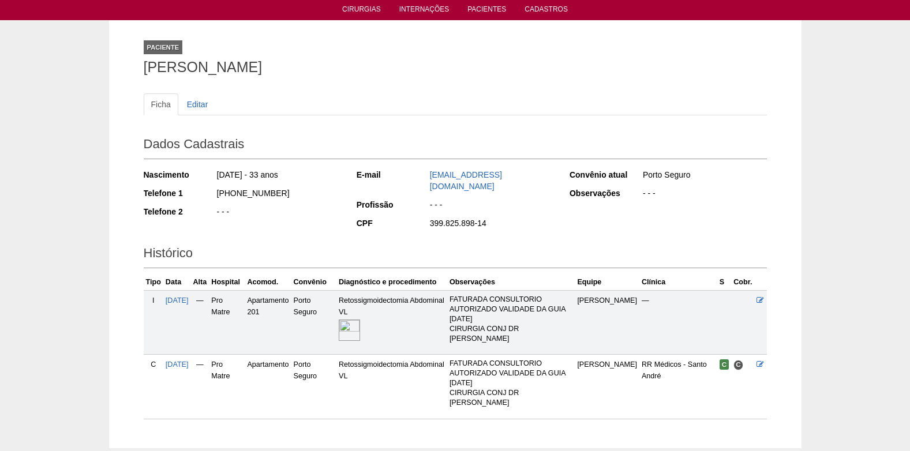
scroll to position [81, 0]
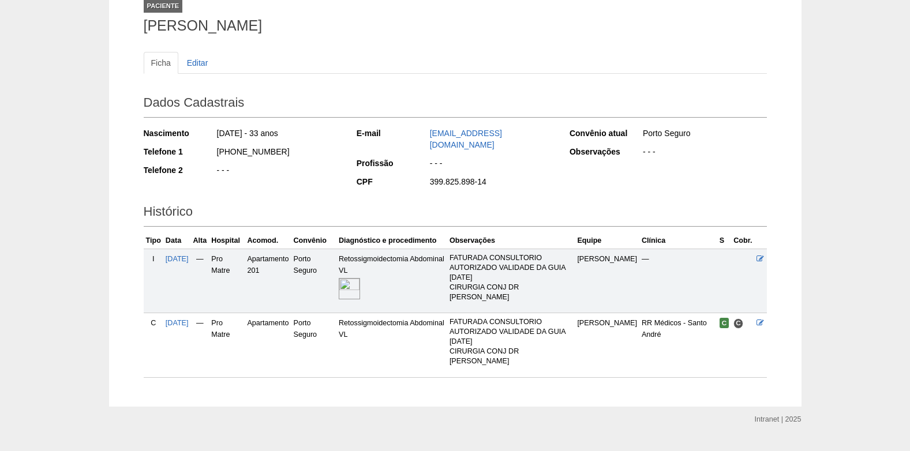
click at [360, 283] on img at bounding box center [349, 288] width 21 height 21
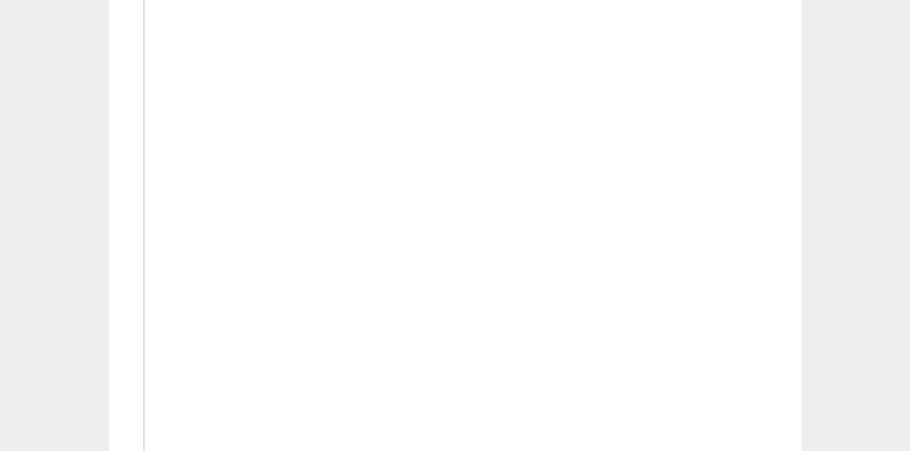
scroll to position [693, 0]
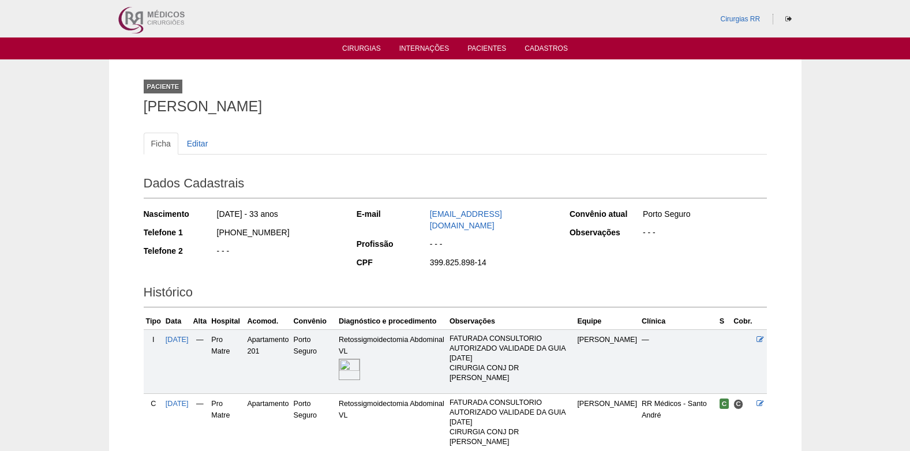
scroll to position [77, 0]
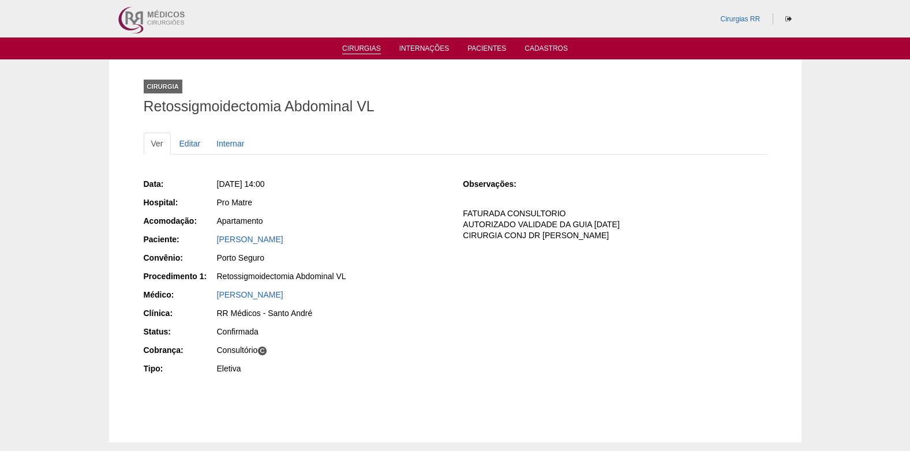
click at [364, 46] on link "Cirurgias" at bounding box center [361, 49] width 39 height 10
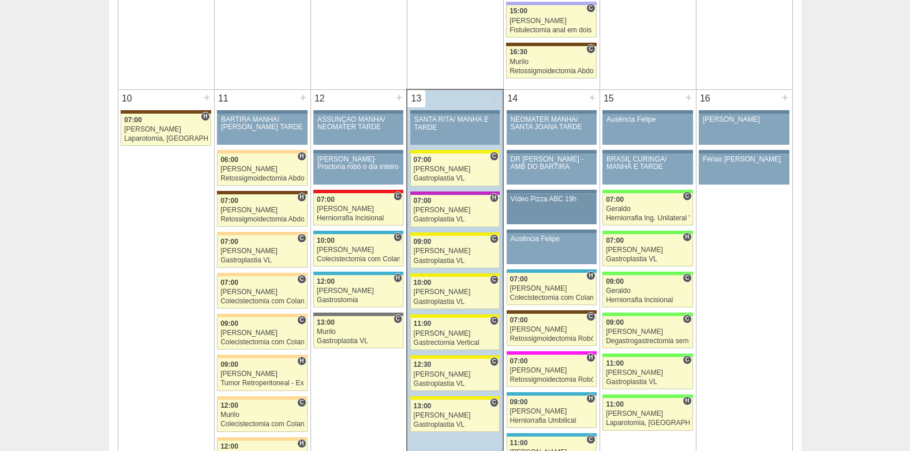
scroll to position [1386, 0]
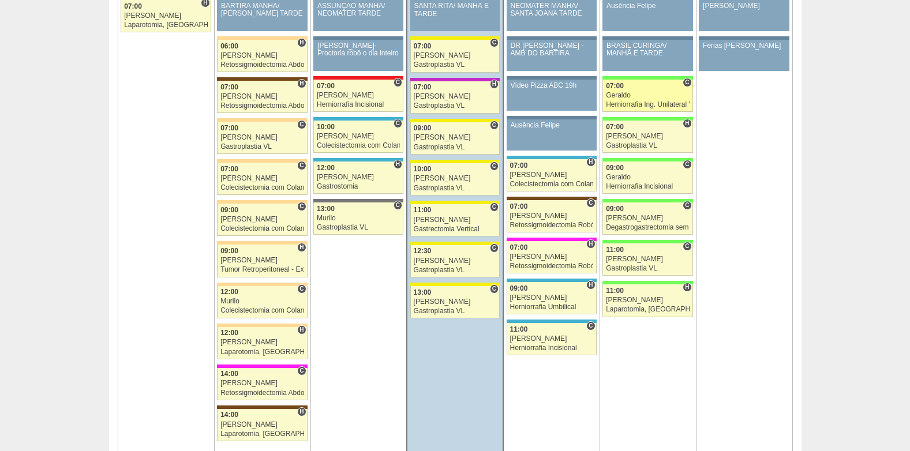
click at [638, 98] on div "Geraldo" at bounding box center [648, 96] width 84 height 8
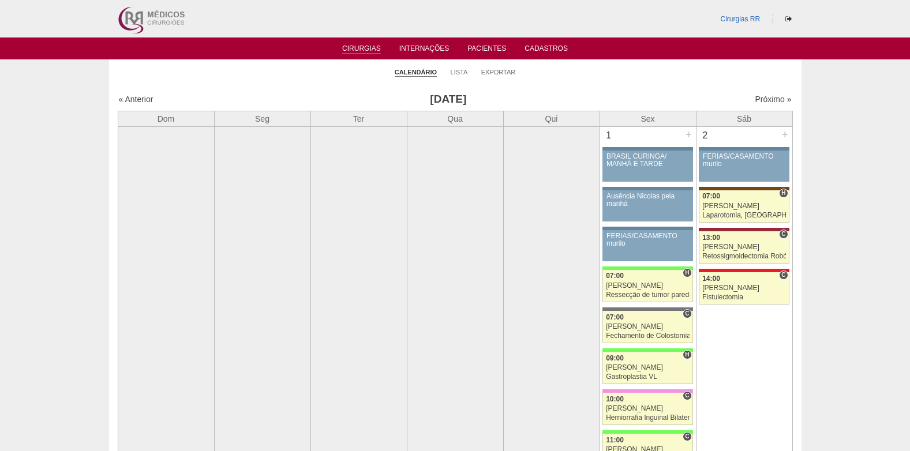
scroll to position [1386, 0]
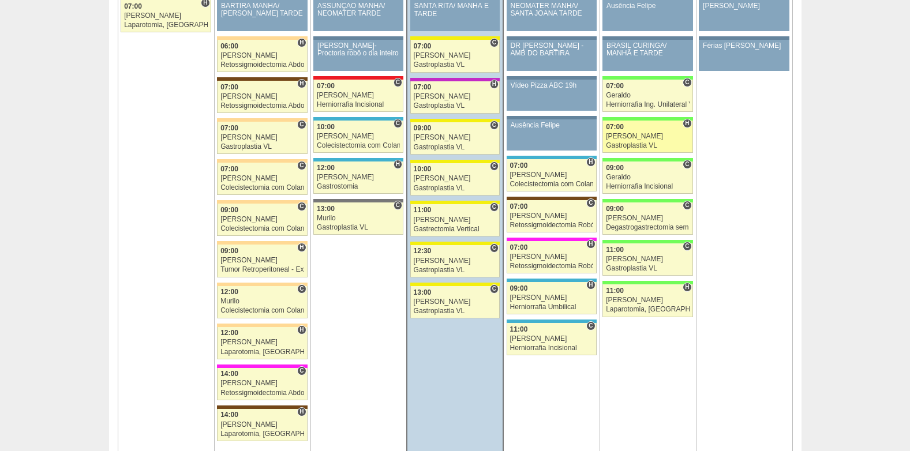
click at [650, 147] on div "Gastroplastia VL" at bounding box center [648, 146] width 84 height 8
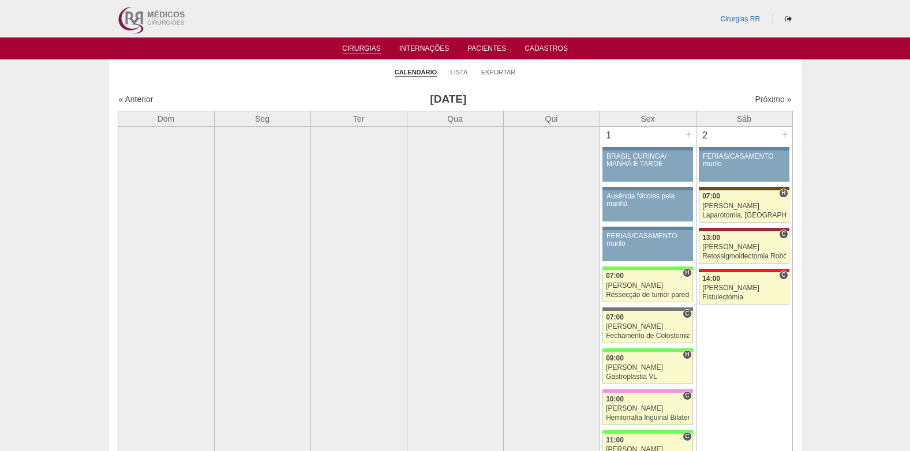
scroll to position [1386, 0]
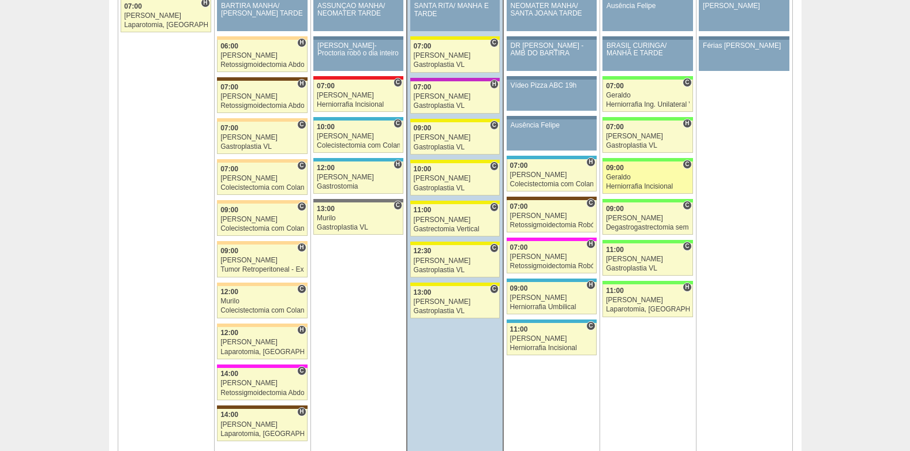
click at [633, 178] on div "Geraldo" at bounding box center [648, 178] width 84 height 8
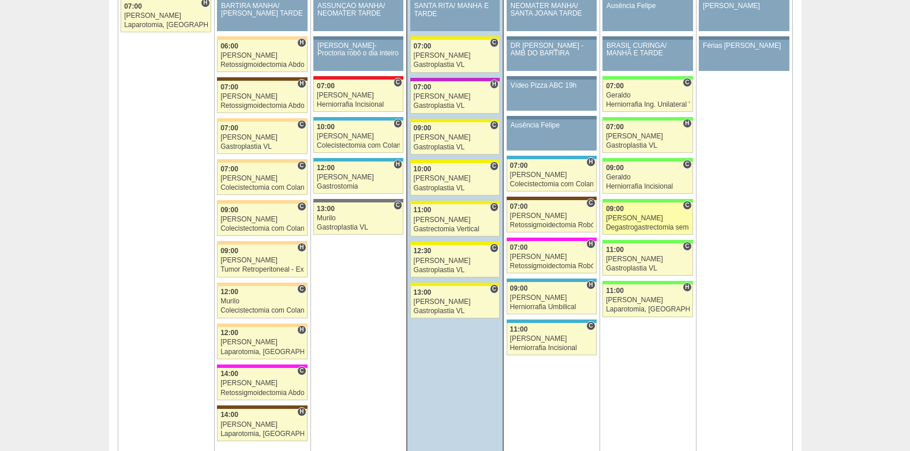
scroll to position [1386, 0]
click at [644, 218] on div "[PERSON_NAME]" at bounding box center [648, 219] width 84 height 8
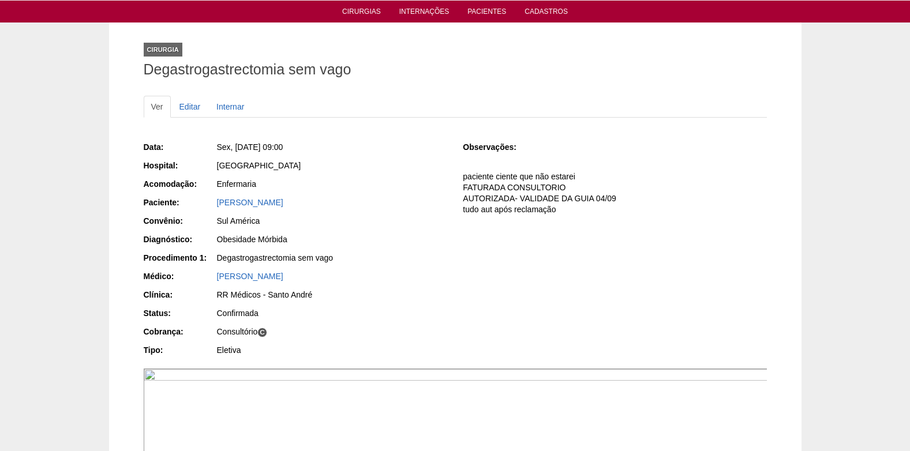
scroll to position [58, 0]
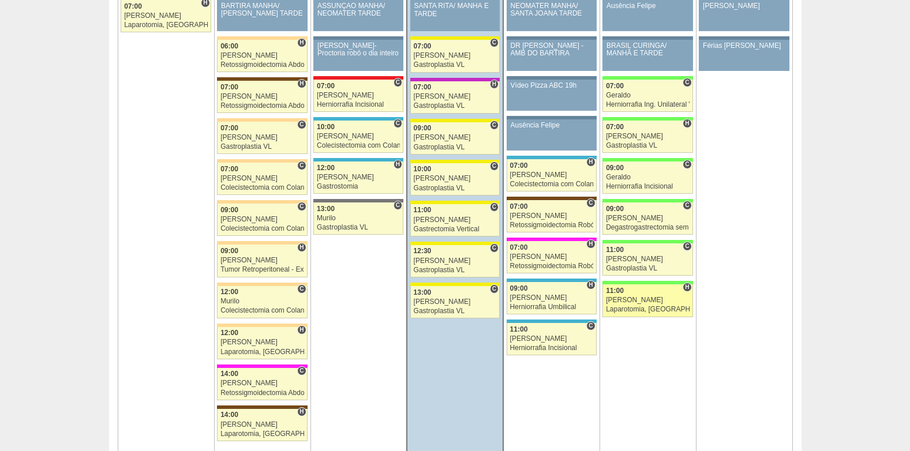
scroll to position [1386, 0]
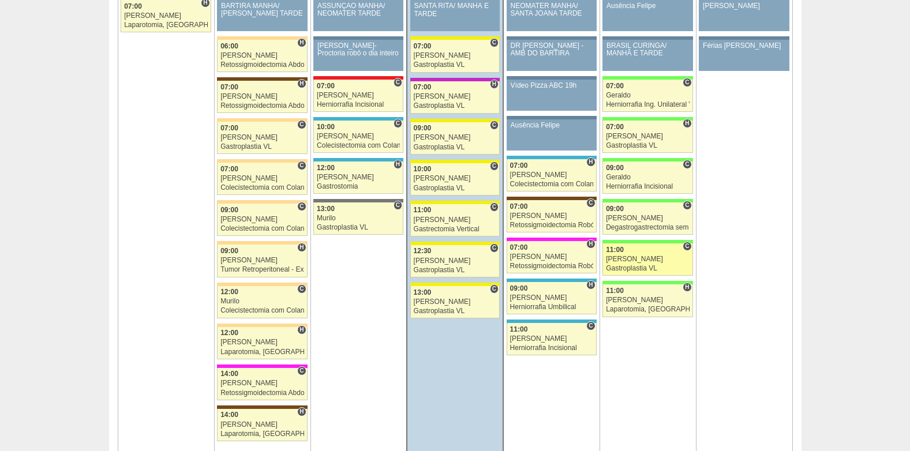
click at [634, 256] on div "[PERSON_NAME]" at bounding box center [648, 260] width 84 height 8
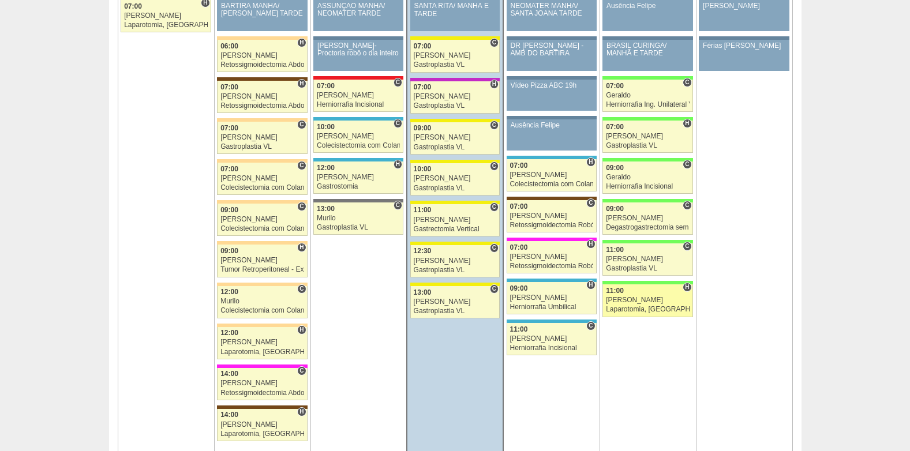
click at [625, 297] on div "[PERSON_NAME]" at bounding box center [648, 301] width 84 height 8
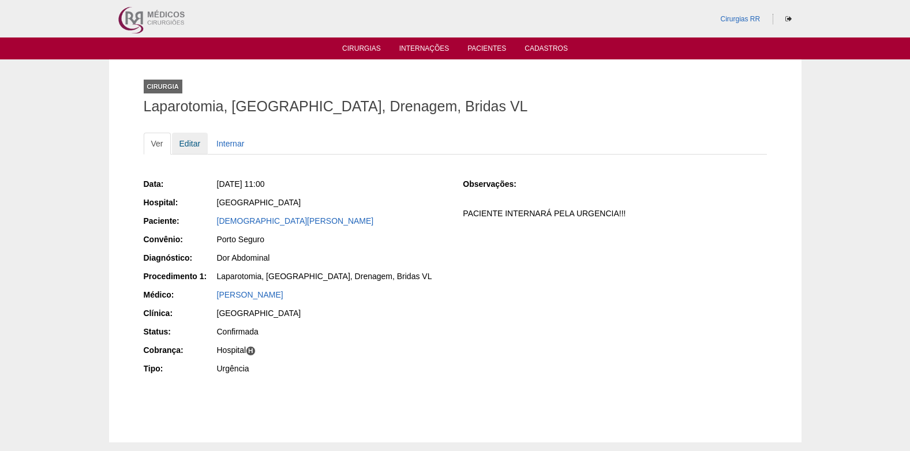
click at [184, 144] on link "Editar" at bounding box center [190, 144] width 36 height 22
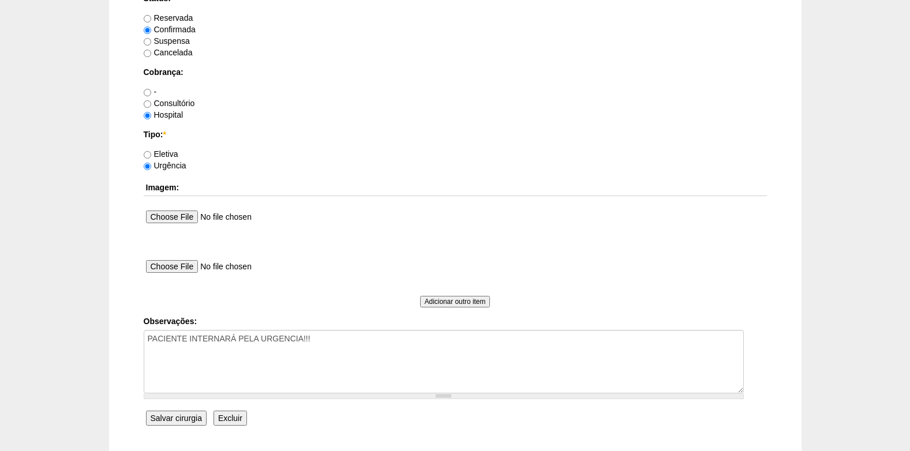
scroll to position [1036, 0]
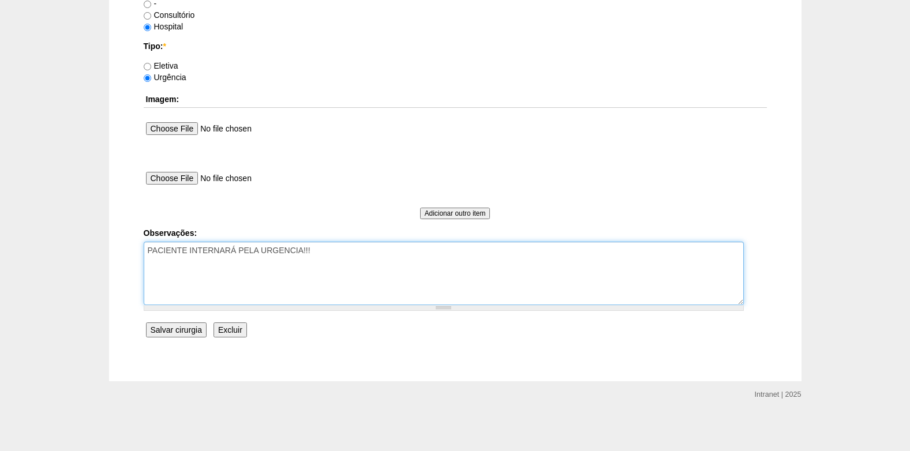
click at [364, 267] on textarea "PACIENTE INTERNARÁ PELA URGENCIA!!!" at bounding box center [444, 274] width 600 height 64
type textarea "PACIENTE INTERNARÁ PELA URGENCIA!!! COBRANÇA HOSPITAL"
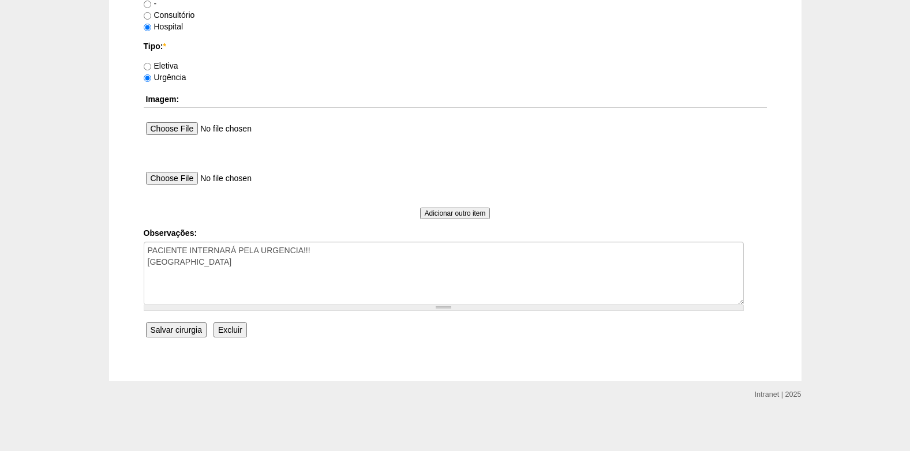
click at [173, 327] on input "Salvar cirurgia" at bounding box center [176, 330] width 61 height 15
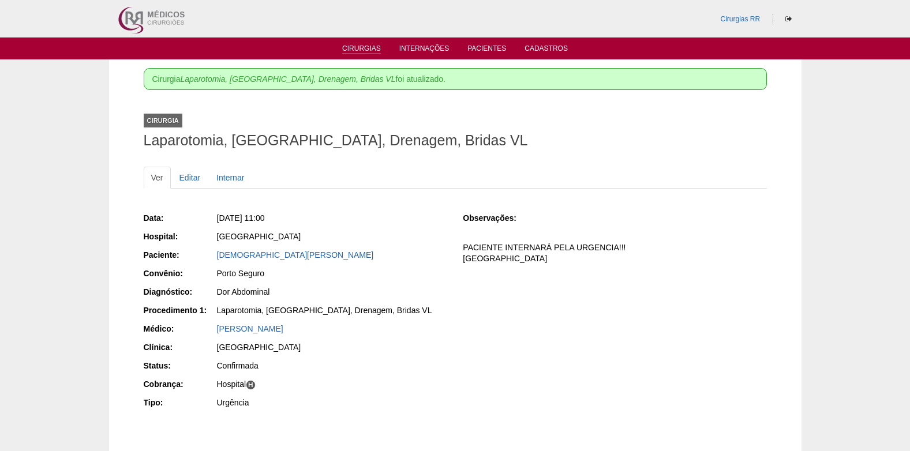
click at [361, 50] on link "Cirurgias" at bounding box center [361, 49] width 39 height 10
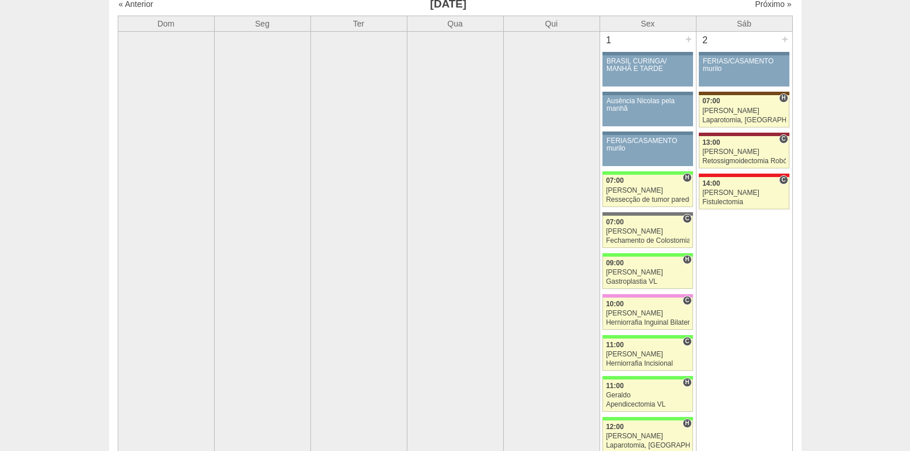
scroll to position [115, 0]
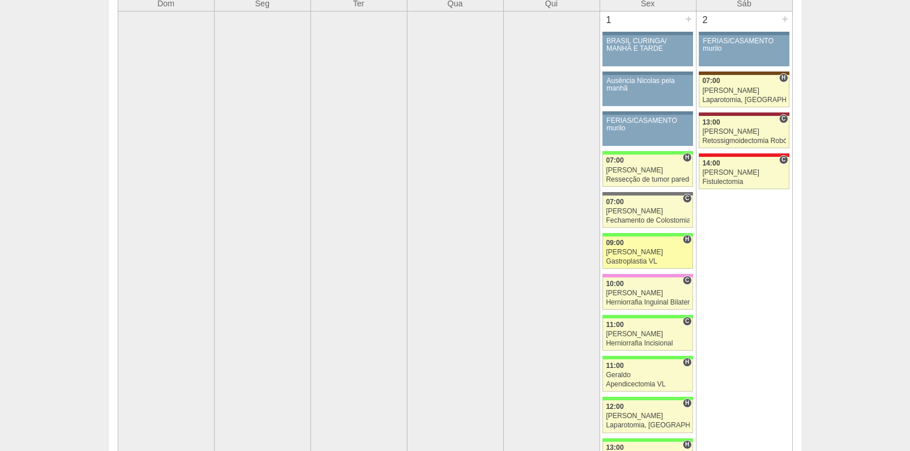
click at [634, 253] on div "Nathan" at bounding box center [648, 253] width 84 height 8
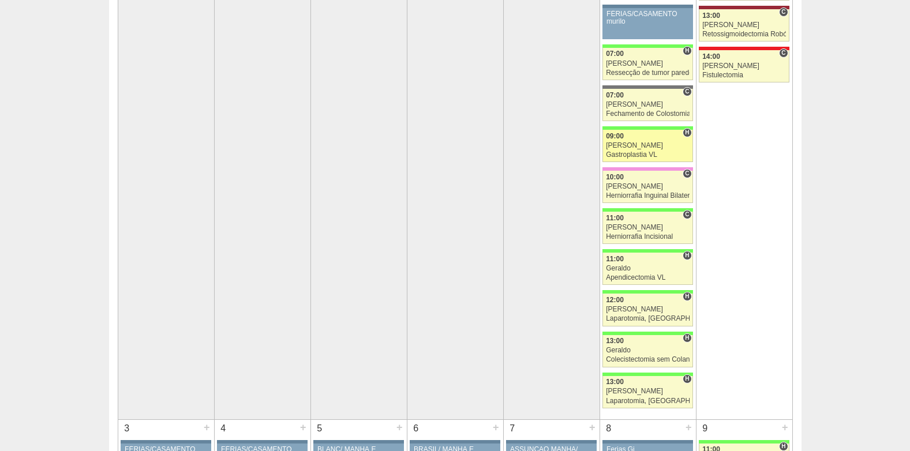
scroll to position [227, 0]
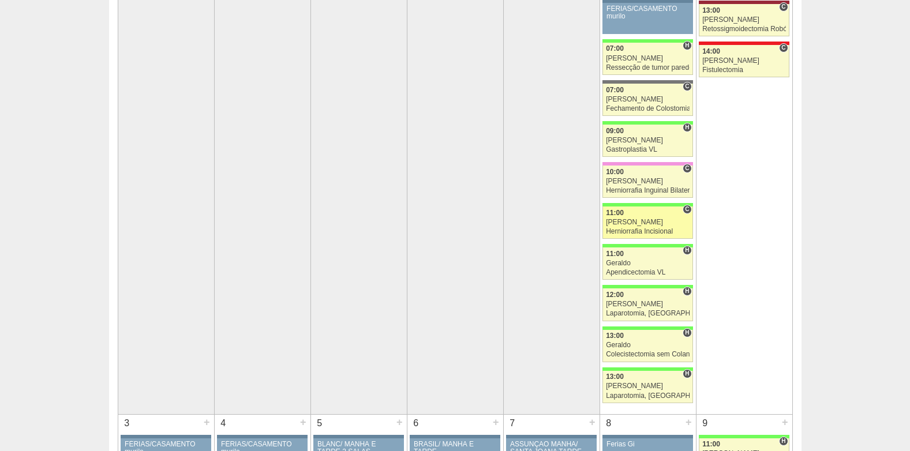
click at [633, 226] on div "Luiz Guilherme" at bounding box center [648, 223] width 84 height 8
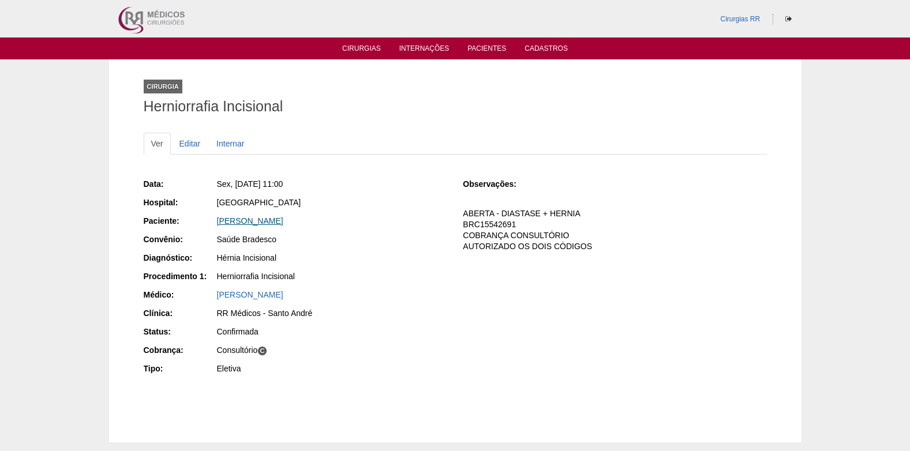
click at [252, 221] on link "[PERSON_NAME]" at bounding box center [250, 220] width 66 height 9
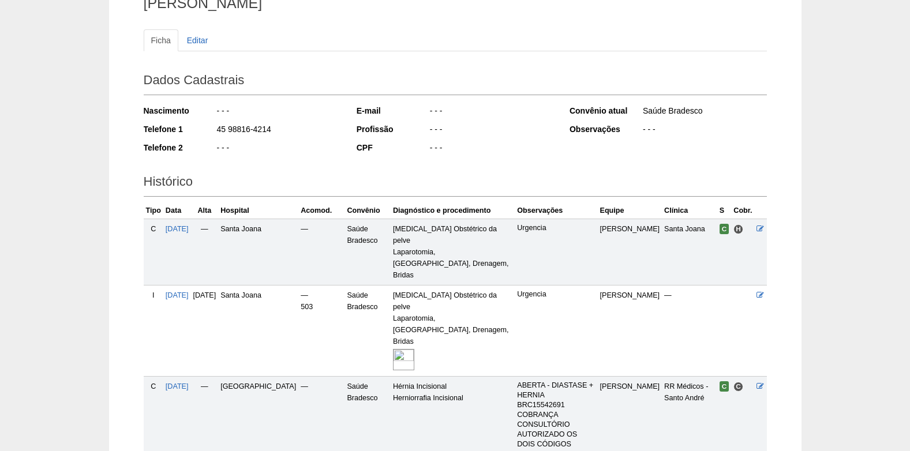
scroll to position [229, 0]
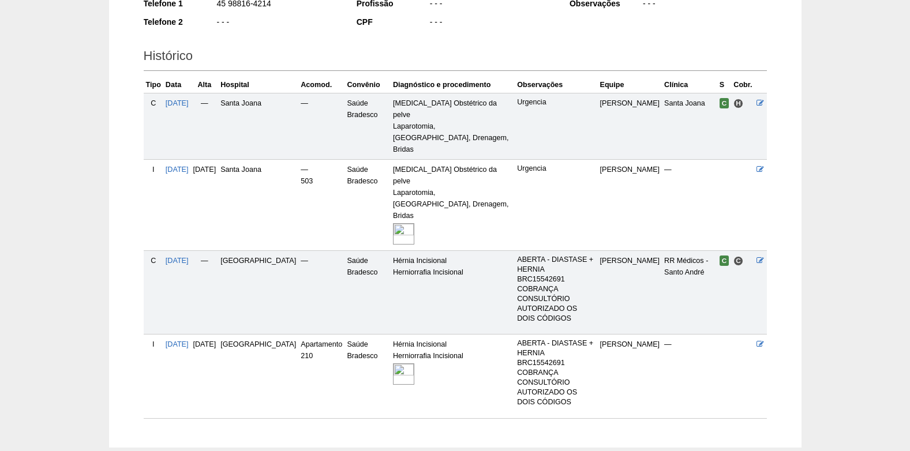
click at [393, 364] on img at bounding box center [403, 374] width 21 height 21
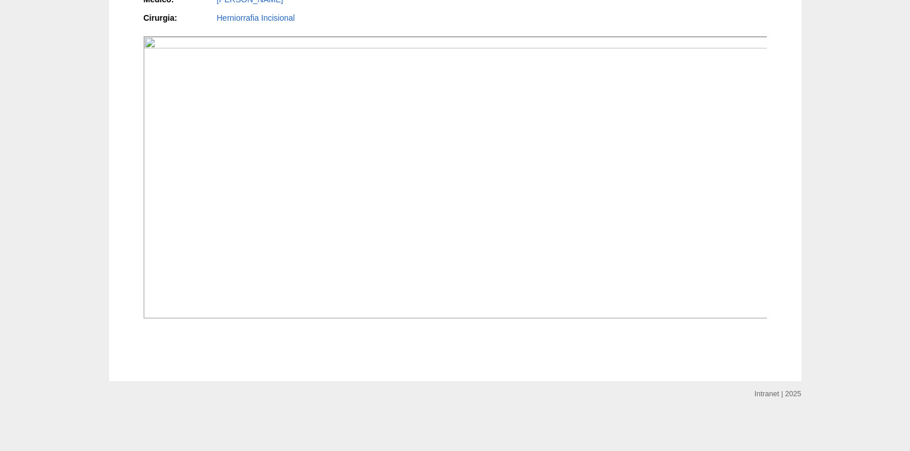
scroll to position [981, 0]
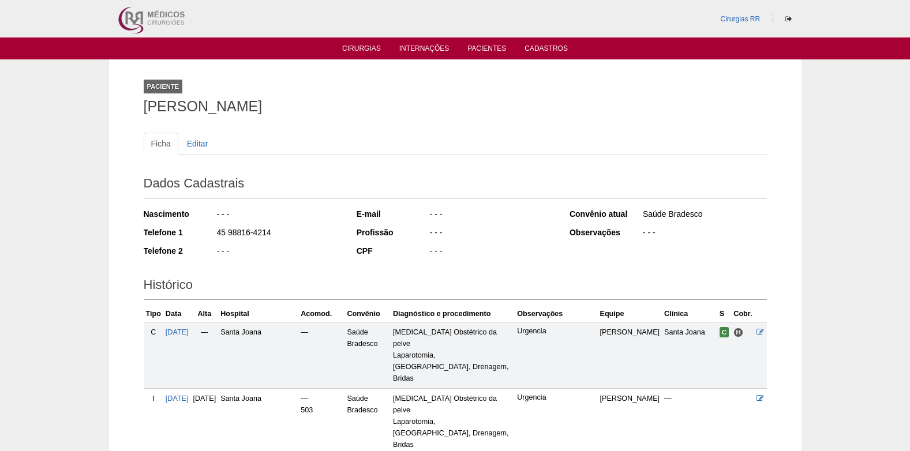
scroll to position [228, 0]
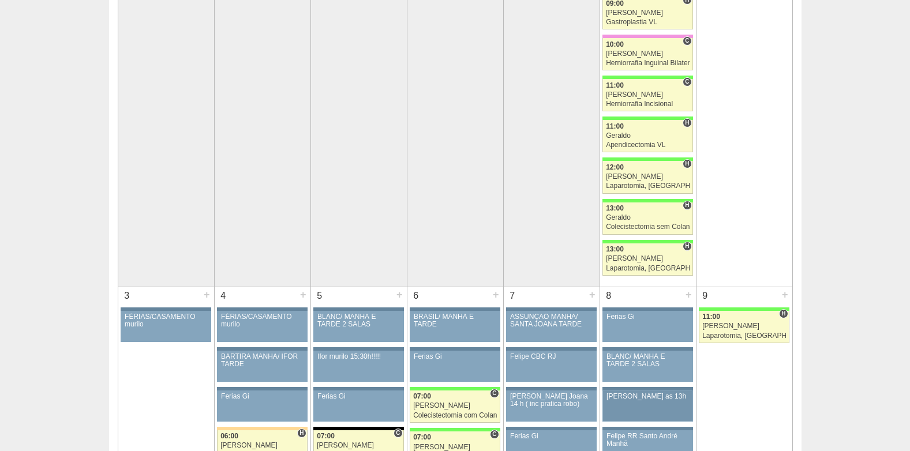
scroll to position [458, 0]
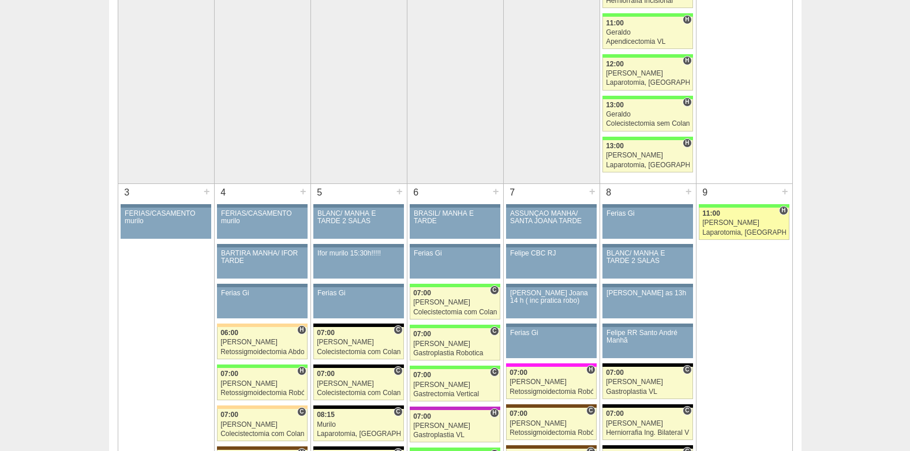
click at [744, 236] on div "Laparotomia, [GEOGRAPHIC_DATA], Drenagem, Bridas VL" at bounding box center [745, 233] width 84 height 8
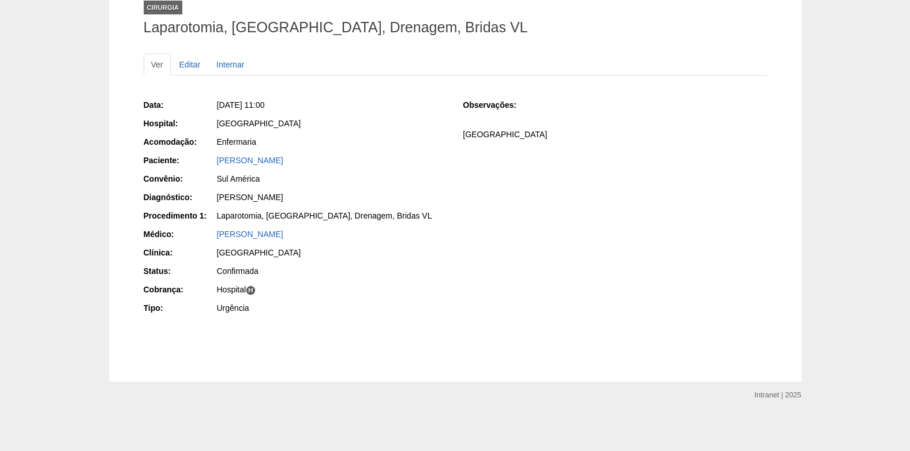
scroll to position [80, 0]
click at [277, 159] on link "[PERSON_NAME]" at bounding box center [250, 159] width 66 height 9
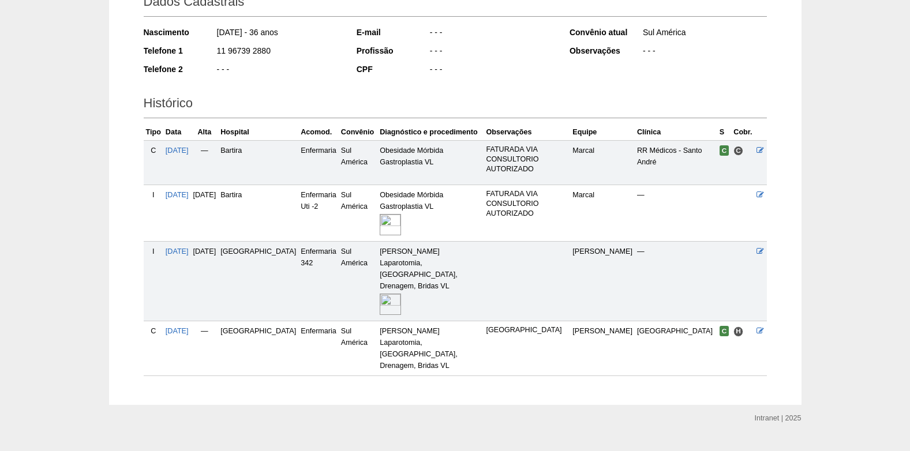
scroll to position [182, 0]
click at [380, 293] on img at bounding box center [390, 303] width 21 height 21
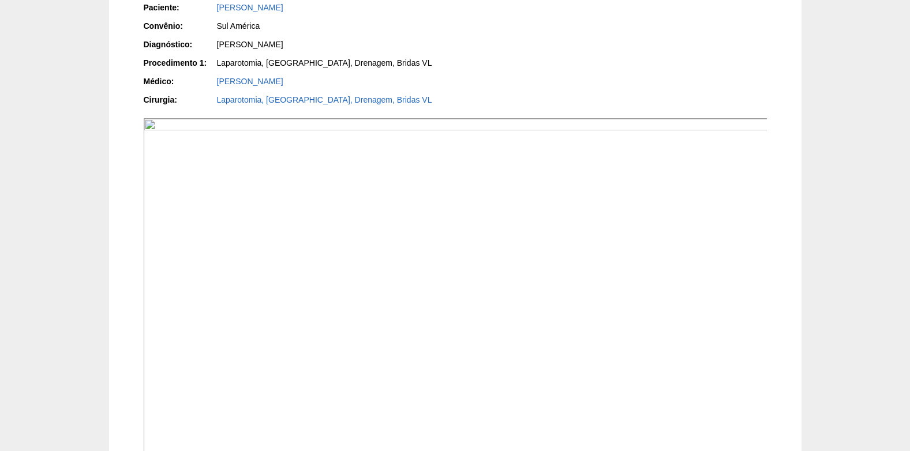
scroll to position [404, 0]
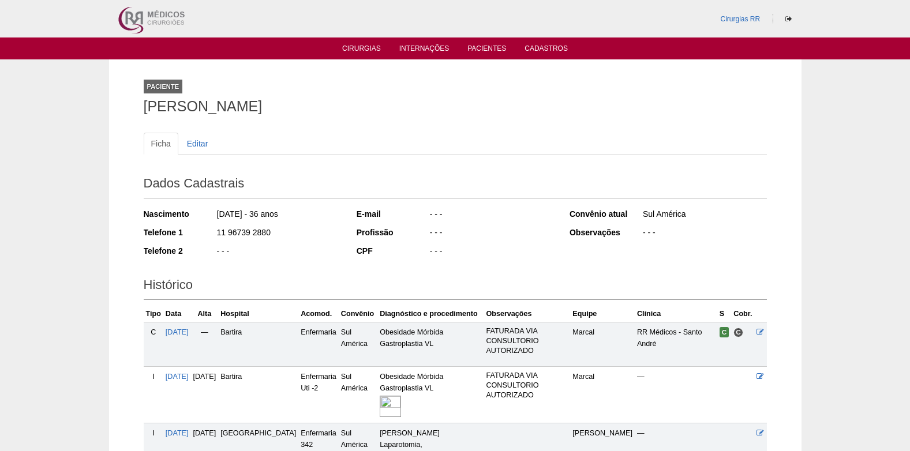
scroll to position [178, 0]
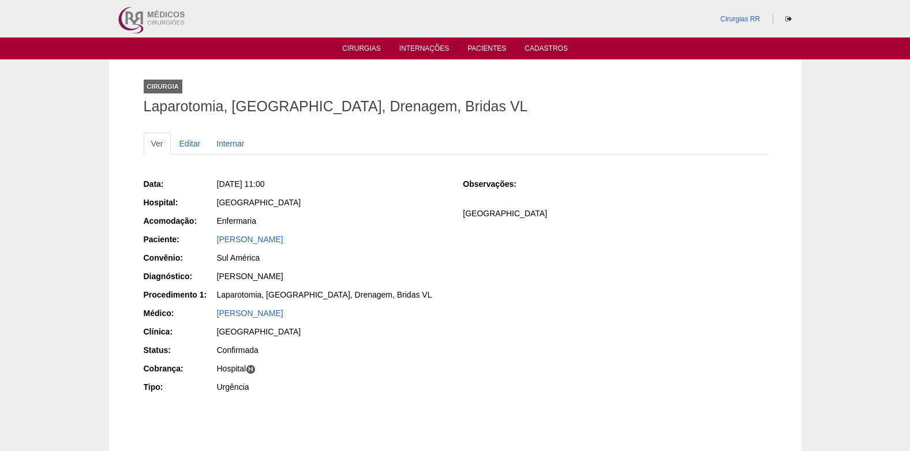
scroll to position [80, 0]
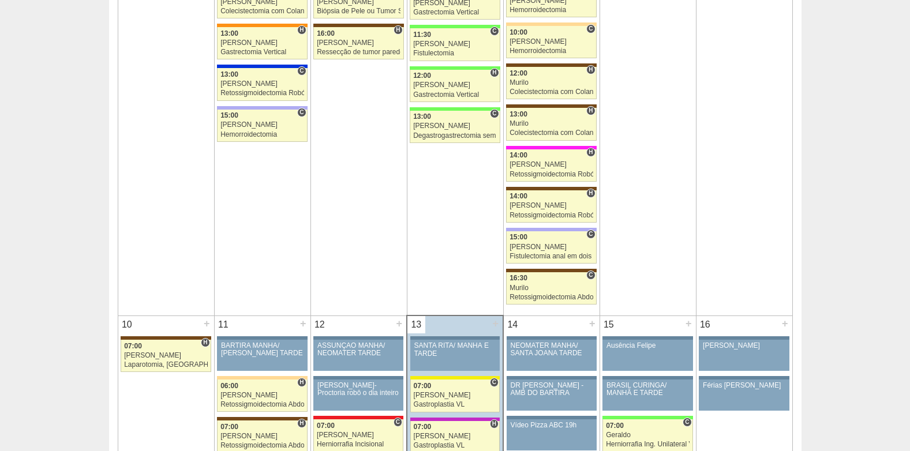
scroll to position [1151, 0]
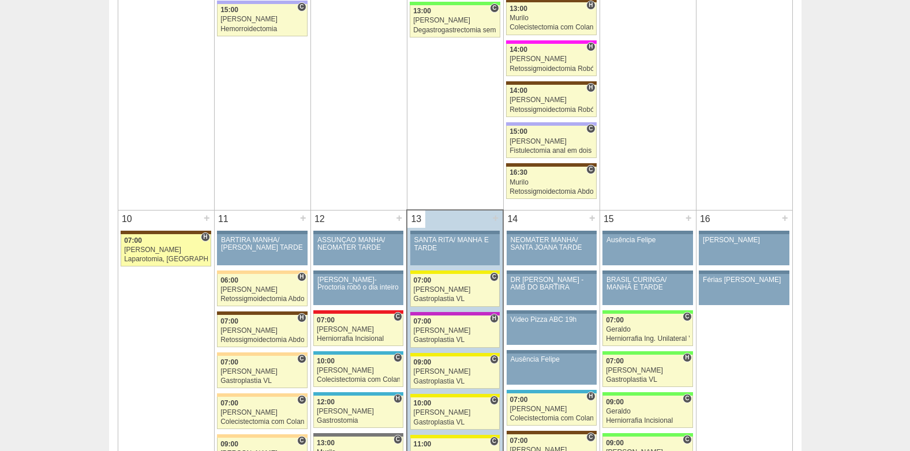
click at [159, 247] on div "[PERSON_NAME]" at bounding box center [166, 251] width 84 height 8
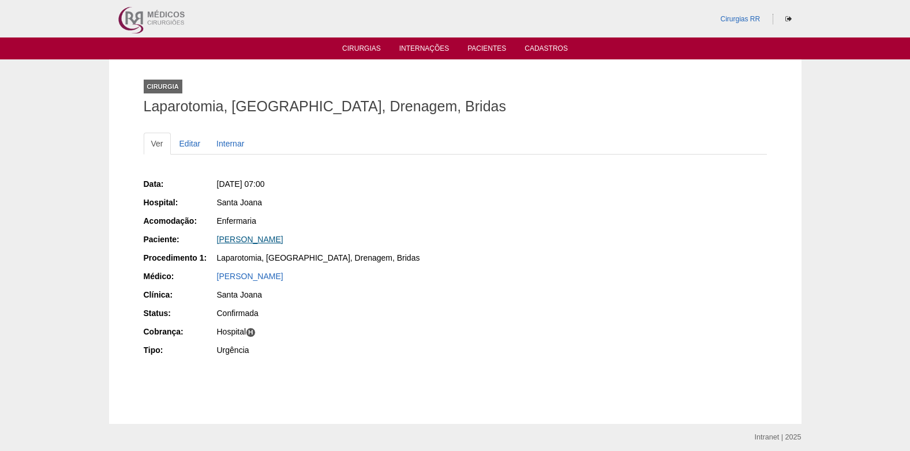
click at [238, 240] on link "Vanessa granadeiro Martins Diniz" at bounding box center [250, 239] width 66 height 9
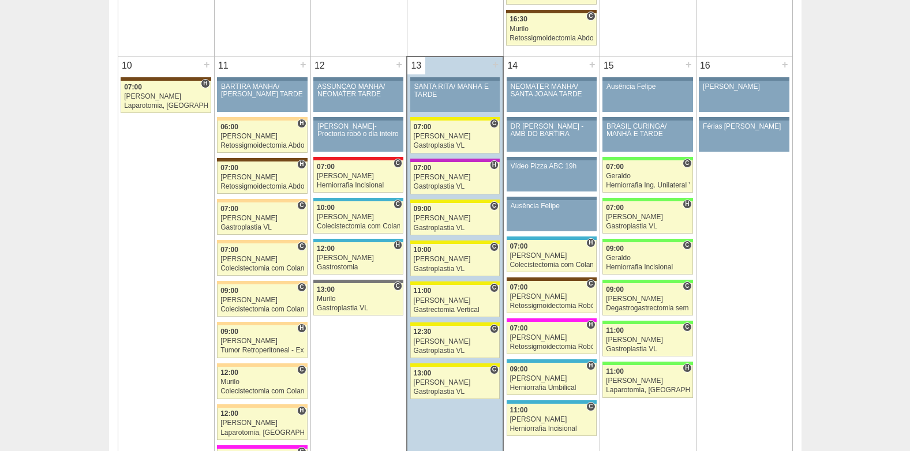
scroll to position [1324, 0]
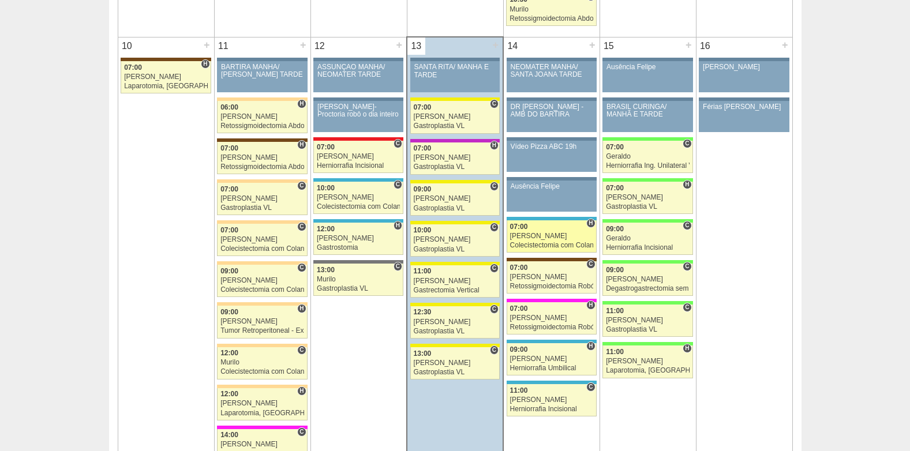
click at [529, 241] on link "87352 Ricardo Fernandes H 07:00 Ricardo Fernandes Colecistectomia com Colangiog…" at bounding box center [552, 237] width 90 height 32
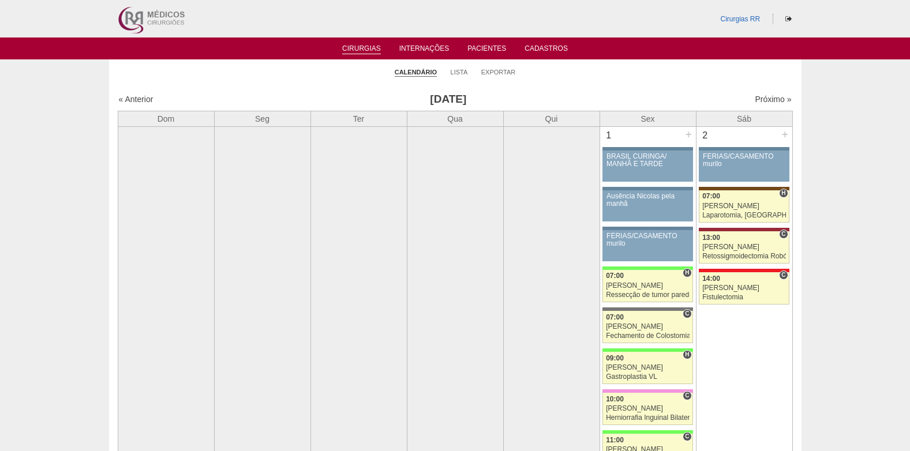
scroll to position [1324, 0]
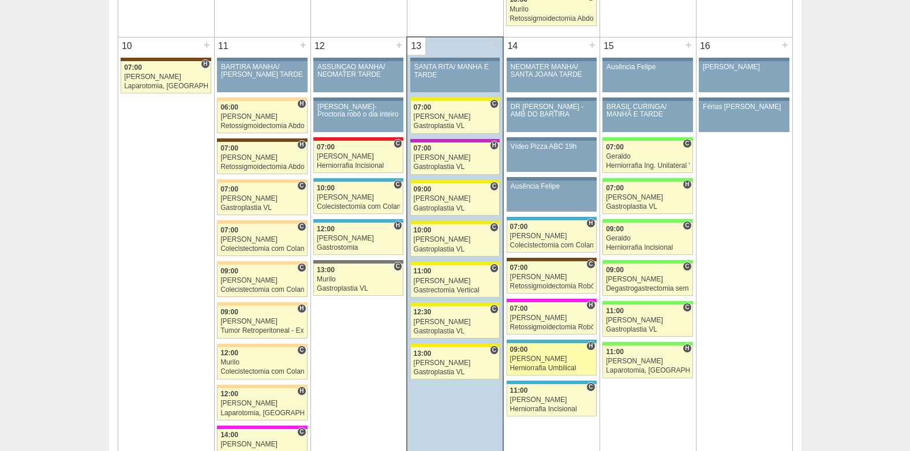
click at [546, 356] on div "[PERSON_NAME]" at bounding box center [551, 360] width 83 height 8
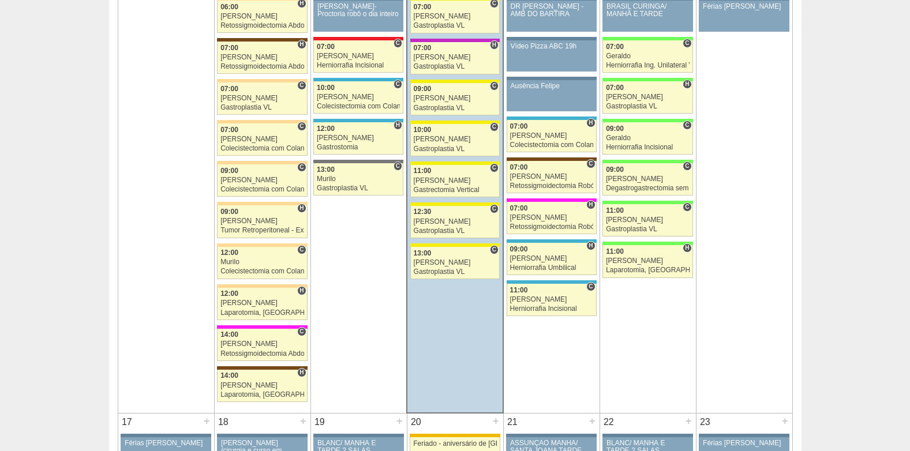
scroll to position [1440, 0]
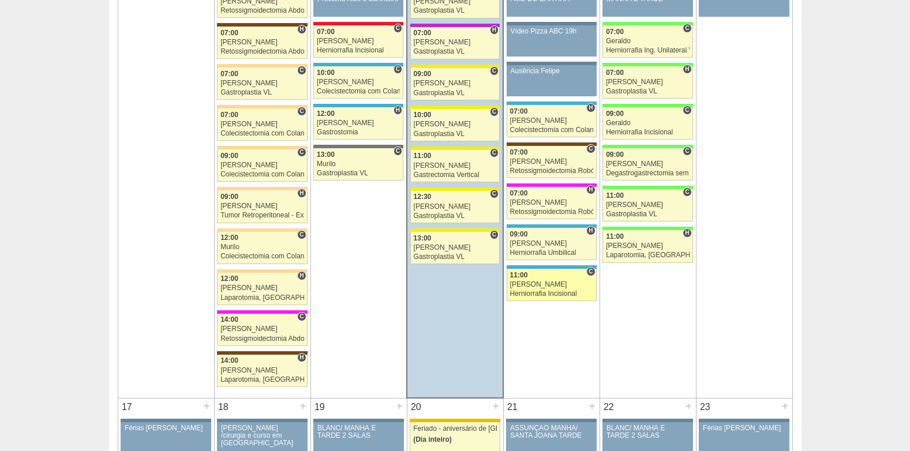
click at [536, 282] on div "[PERSON_NAME]" at bounding box center [551, 285] width 83 height 8
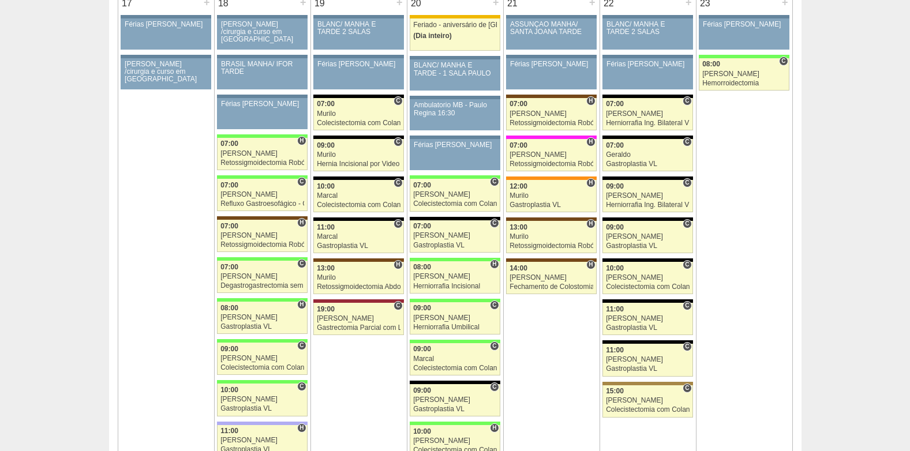
scroll to position [1902, 0]
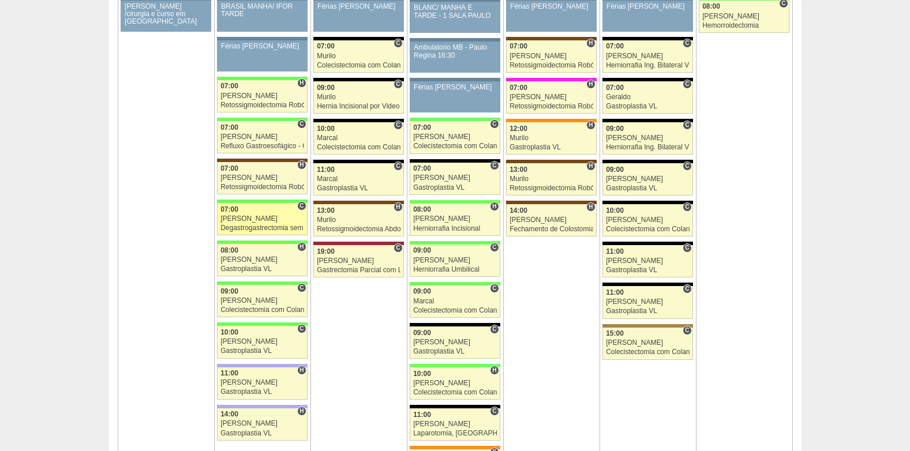
click at [245, 216] on div "[PERSON_NAME]" at bounding box center [263, 219] width 84 height 8
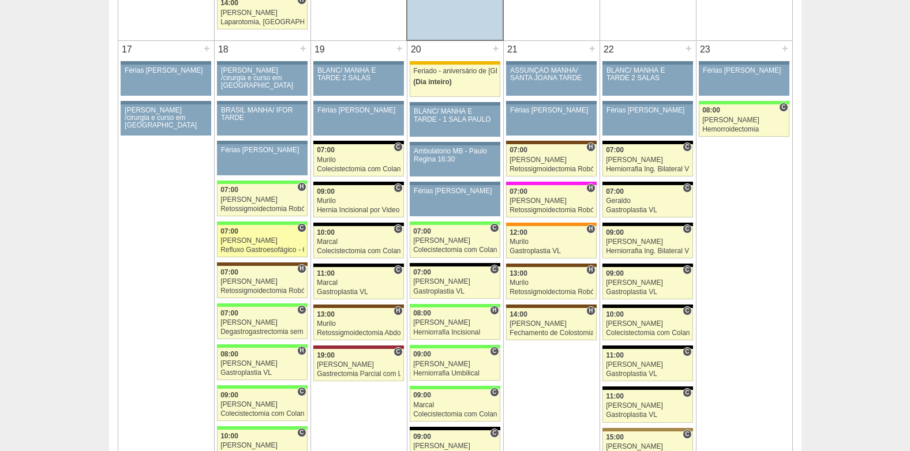
scroll to position [1786, 0]
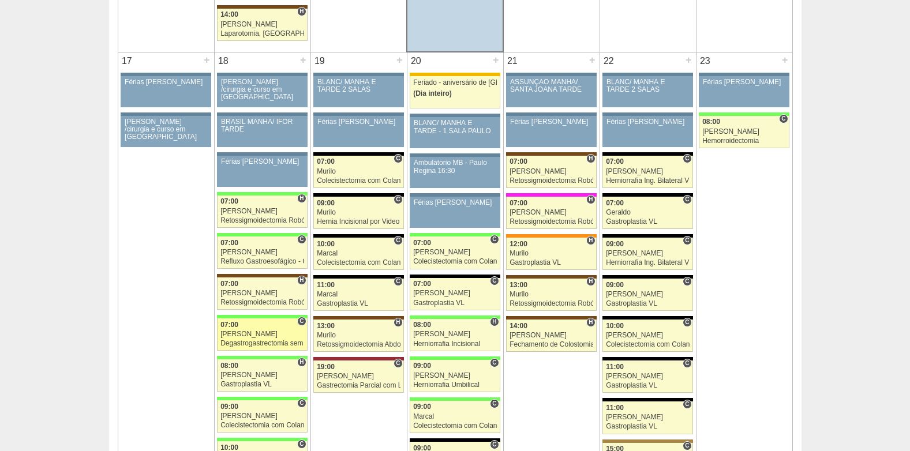
click at [241, 331] on div "[PERSON_NAME]" at bounding box center [263, 335] width 84 height 8
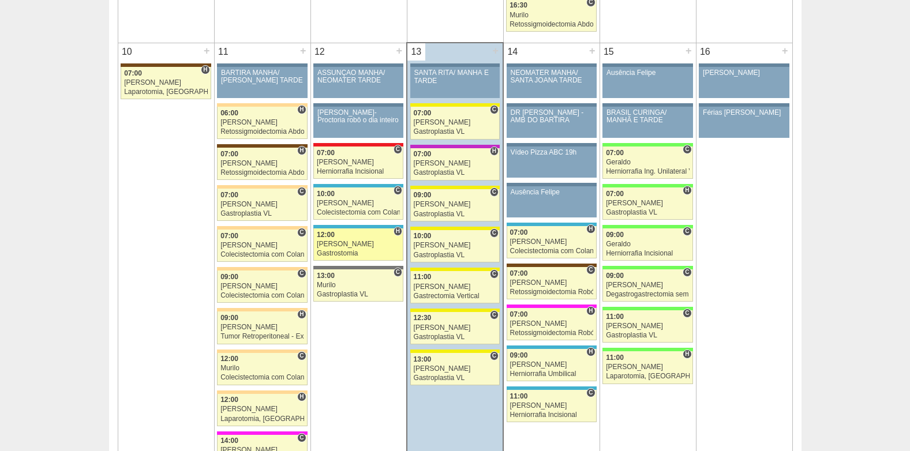
scroll to position [1324, 0]
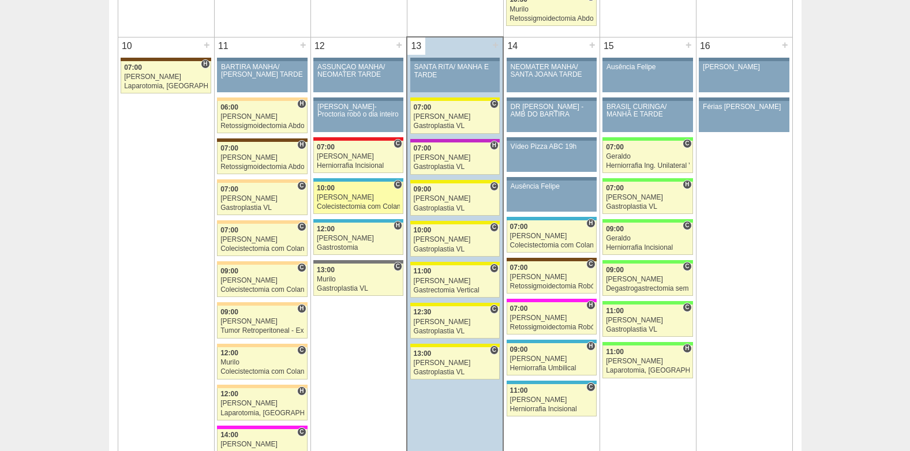
click at [364, 201] on link "88100 [PERSON_NAME] C 10:00 [PERSON_NAME] Colecistectomia com Colangiografia VL…" at bounding box center [358, 198] width 90 height 32
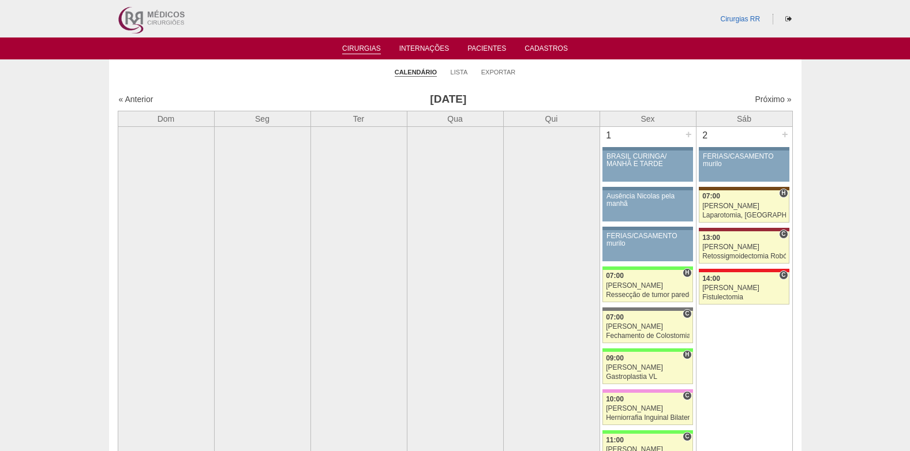
scroll to position [1324, 0]
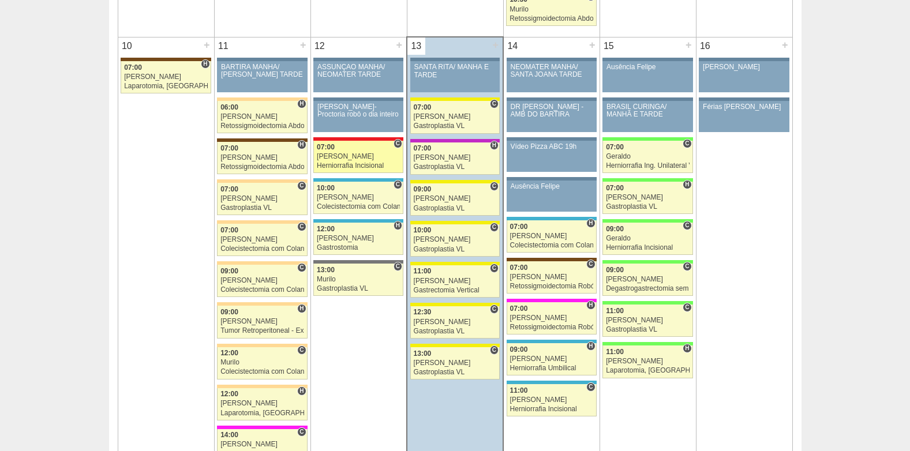
click at [352, 159] on div "[PERSON_NAME]" at bounding box center [358, 157] width 83 height 8
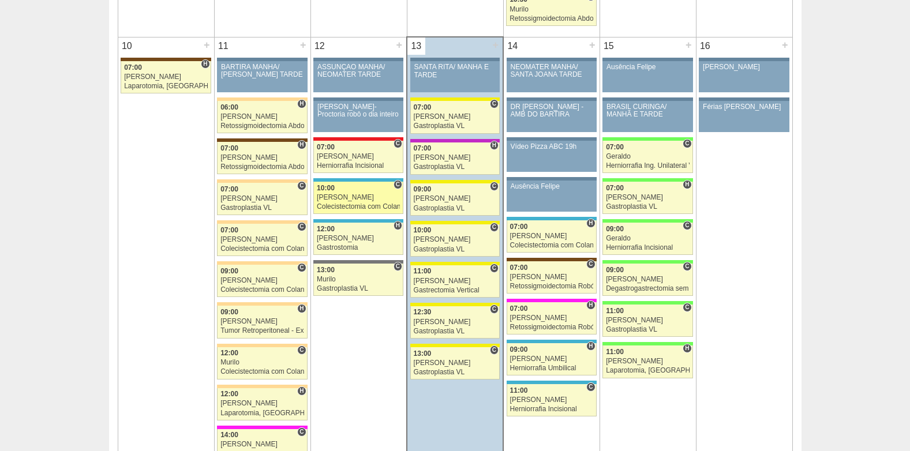
scroll to position [1324, 0]
click at [336, 204] on div "Colecistectomia com Colangiografia VL" at bounding box center [358, 207] width 83 height 8
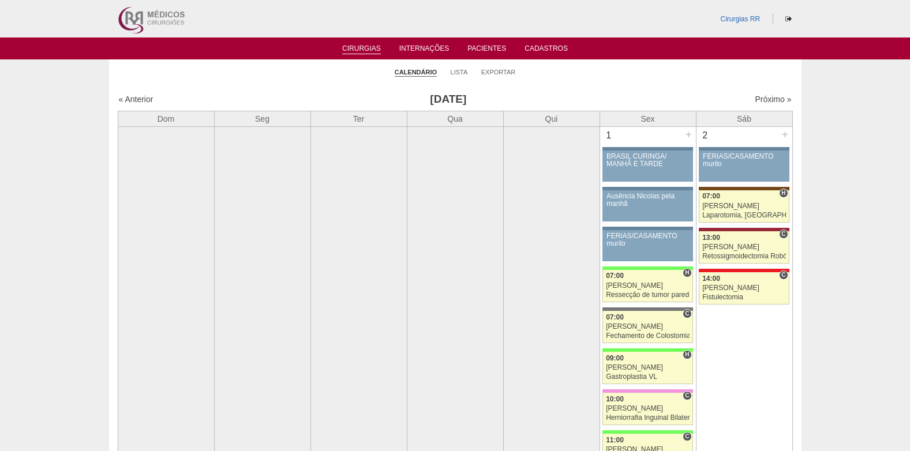
scroll to position [1324, 0]
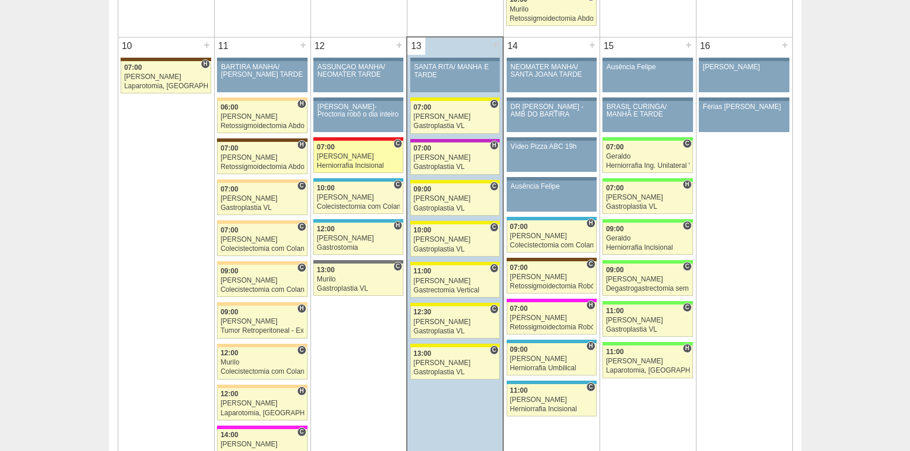
click at [357, 159] on div "[PERSON_NAME]" at bounding box center [358, 157] width 83 height 8
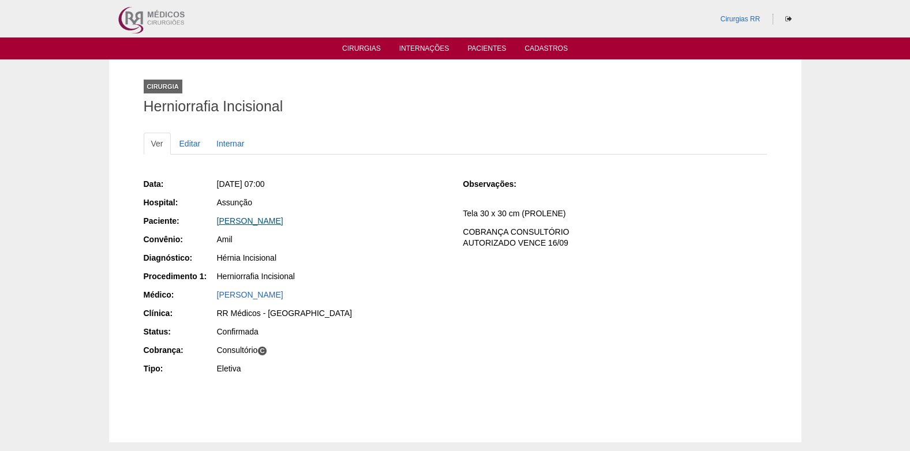
click at [243, 218] on link "[PERSON_NAME]" at bounding box center [250, 220] width 66 height 9
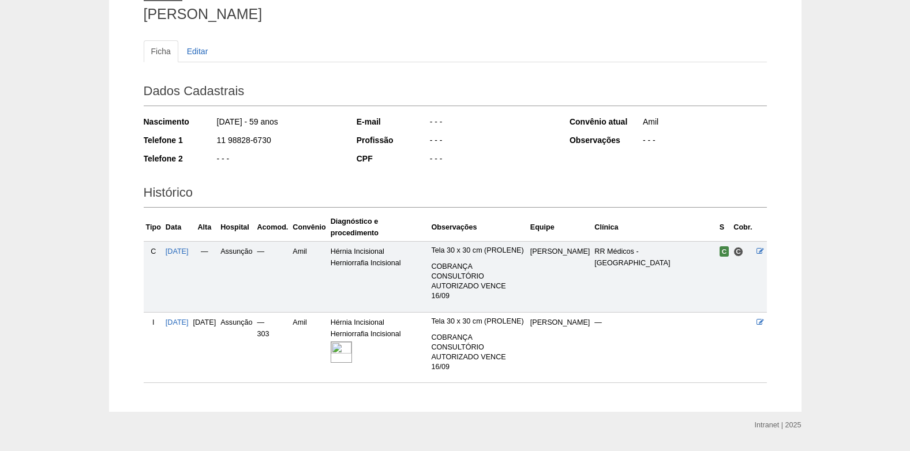
scroll to position [143, 0]
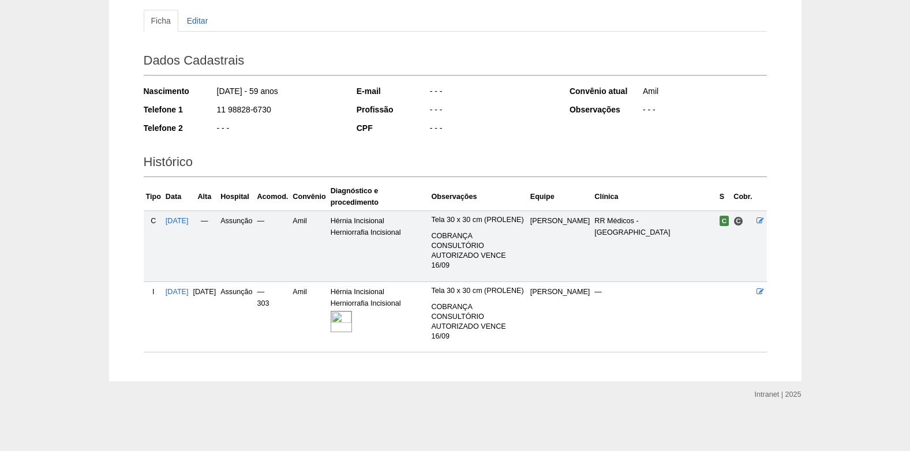
click at [352, 311] on img at bounding box center [341, 321] width 21 height 21
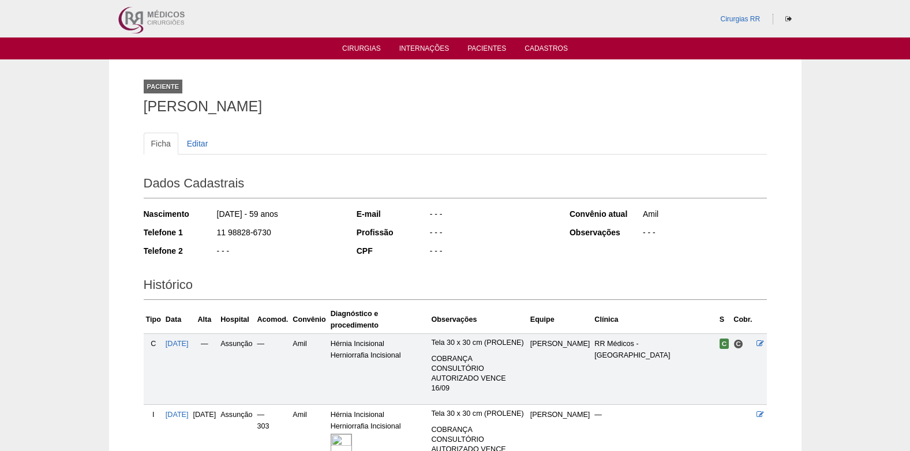
scroll to position [143, 0]
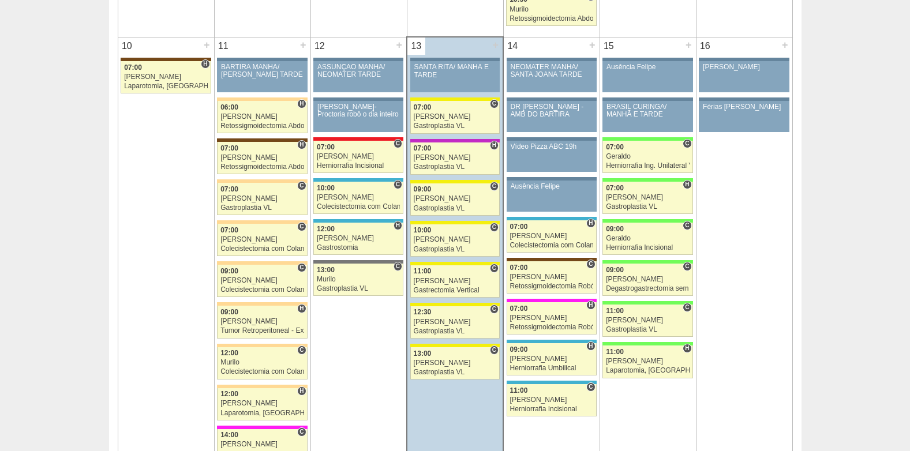
scroll to position [1324, 0]
click at [363, 193] on link "88100 Ricardo Fernandes C 10:00 Ricardo Fernandes Colecistectomia com Colangiog…" at bounding box center [358, 198] width 90 height 32
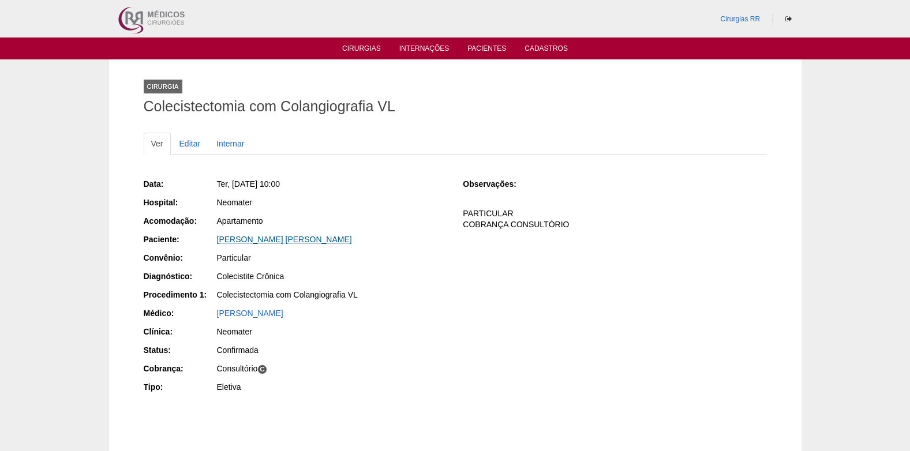
click at [291, 238] on link "[PERSON_NAME] [PERSON_NAME]" at bounding box center [284, 239] width 135 height 9
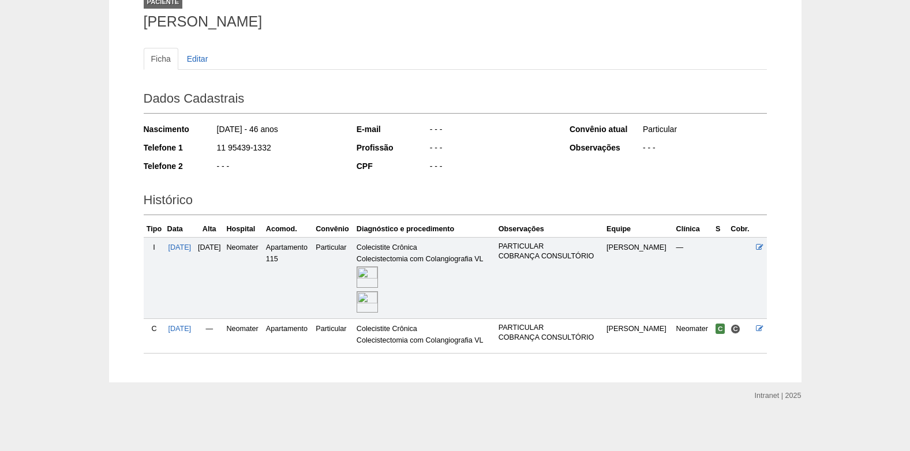
scroll to position [86, 0]
click at [378, 279] on img at bounding box center [367, 276] width 21 height 21
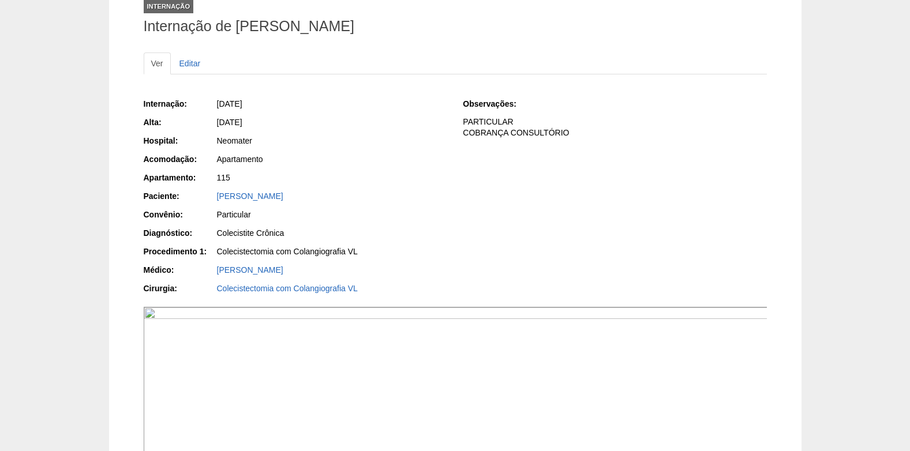
scroll to position [67, 0]
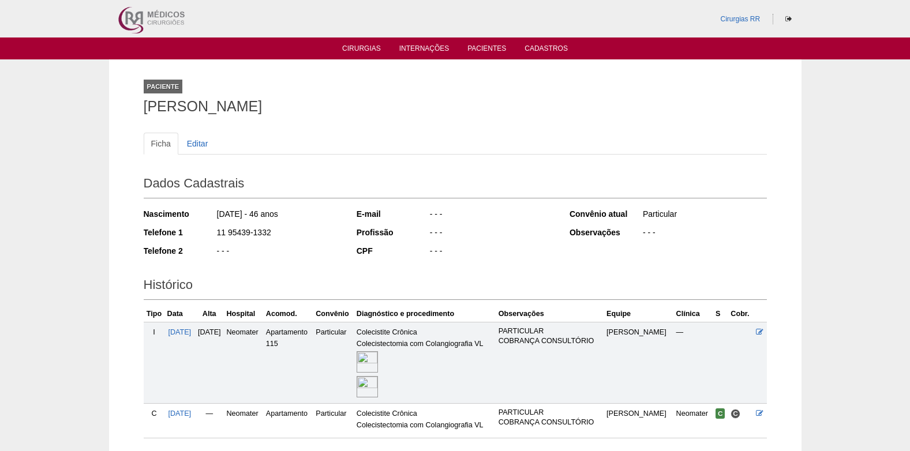
scroll to position [83, 0]
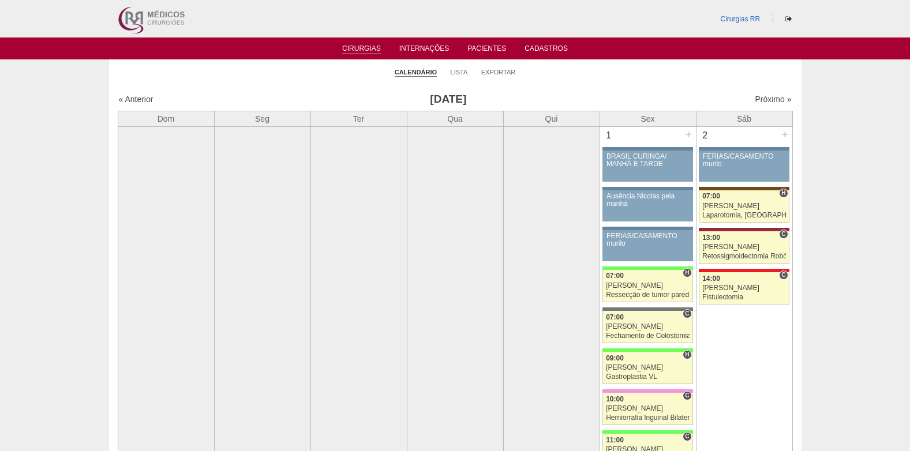
scroll to position [1324, 0]
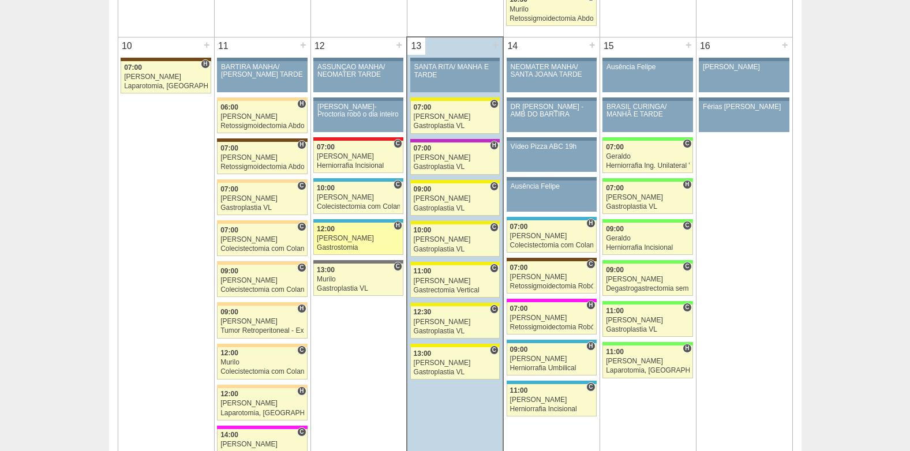
click at [337, 242] on div "[PERSON_NAME]" at bounding box center [358, 239] width 83 height 8
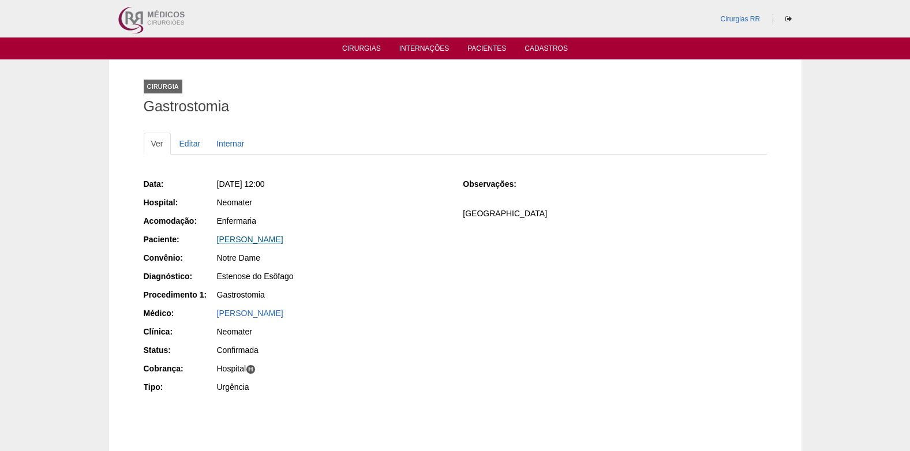
click at [280, 240] on link "[PERSON_NAME]" at bounding box center [250, 239] width 66 height 9
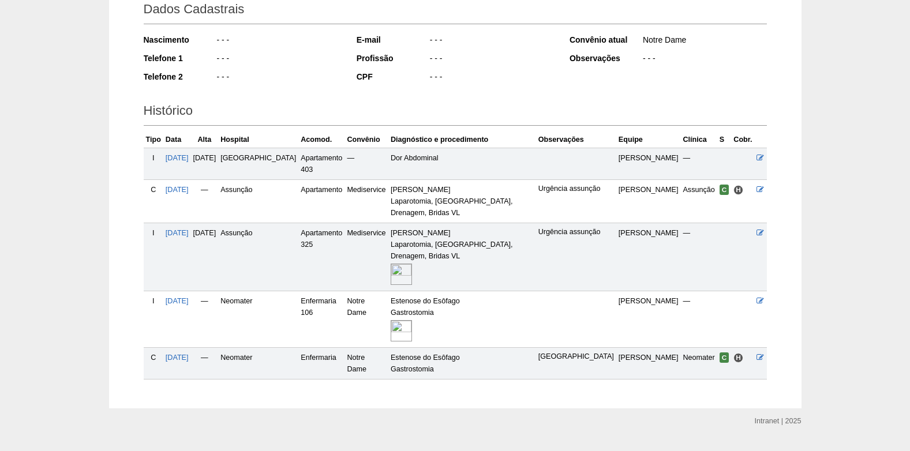
scroll to position [178, 0]
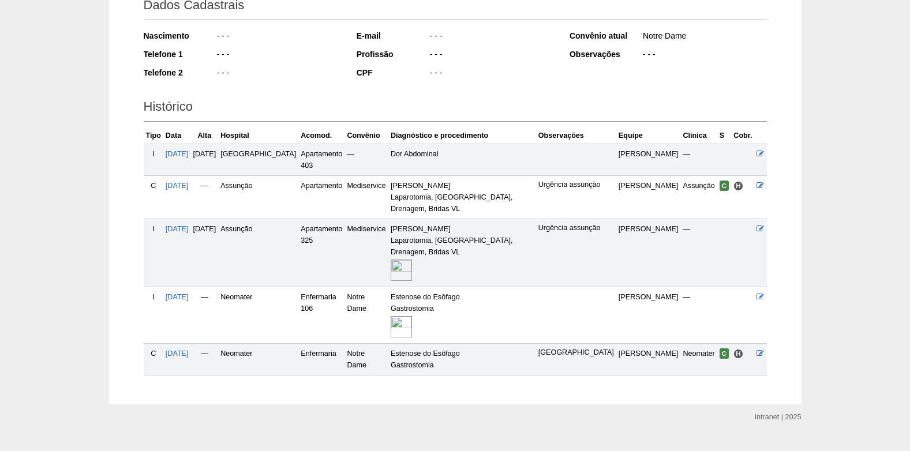
click at [395, 316] on img at bounding box center [401, 326] width 21 height 21
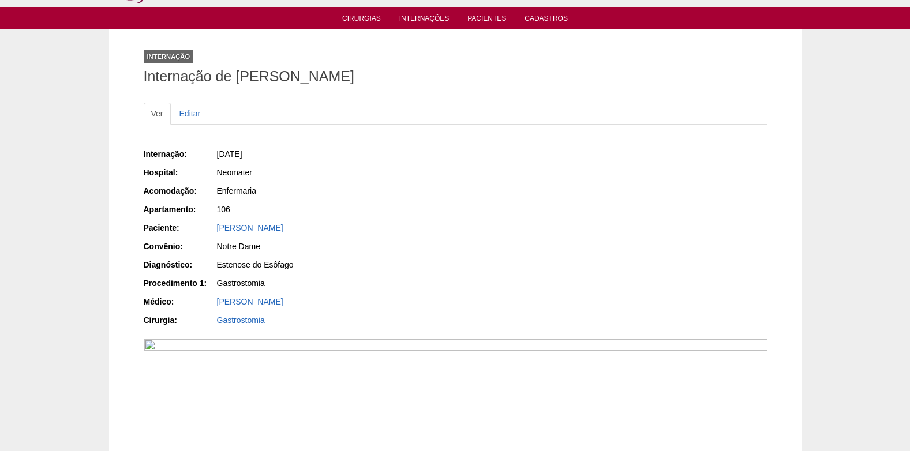
scroll to position [17, 0]
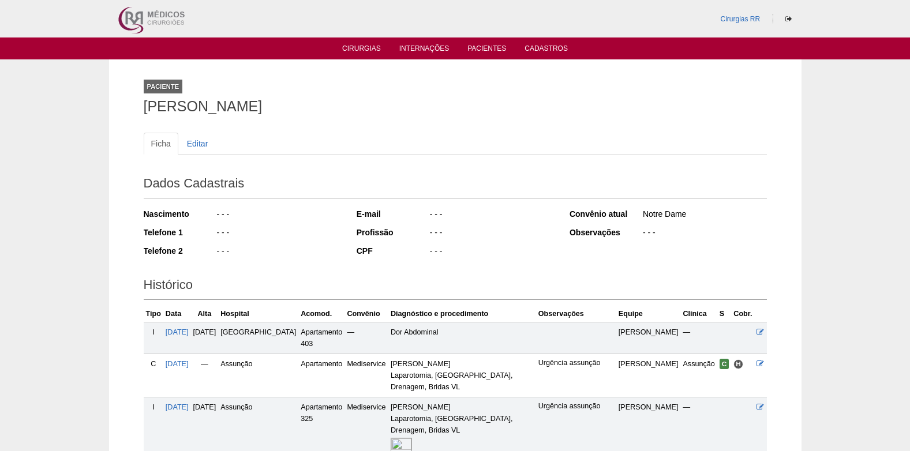
scroll to position [174, 0]
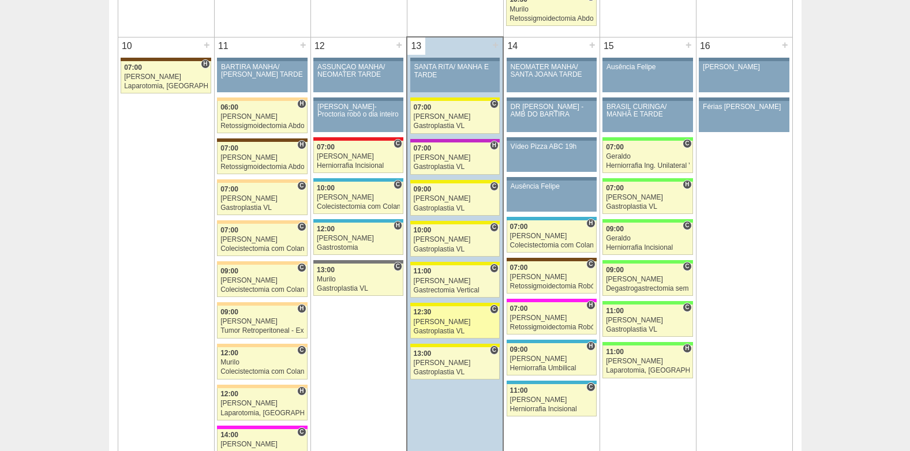
scroll to position [1324, 0]
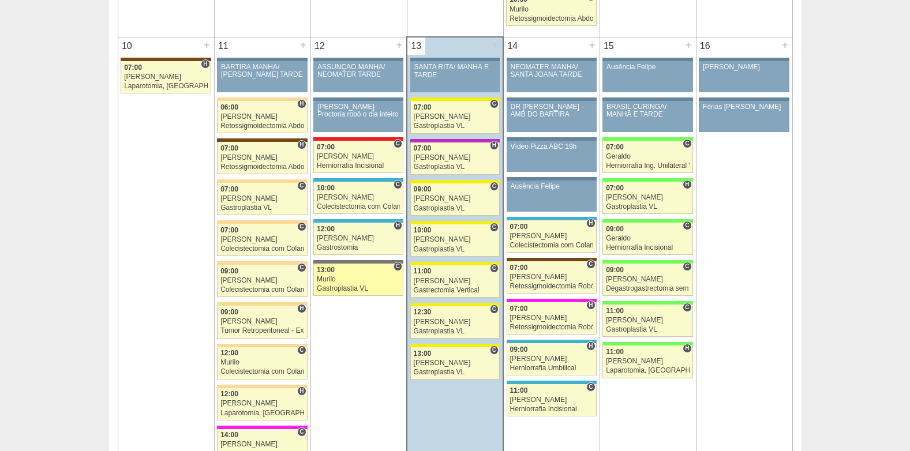
click at [364, 276] on div "Murilo" at bounding box center [358, 280] width 83 height 8
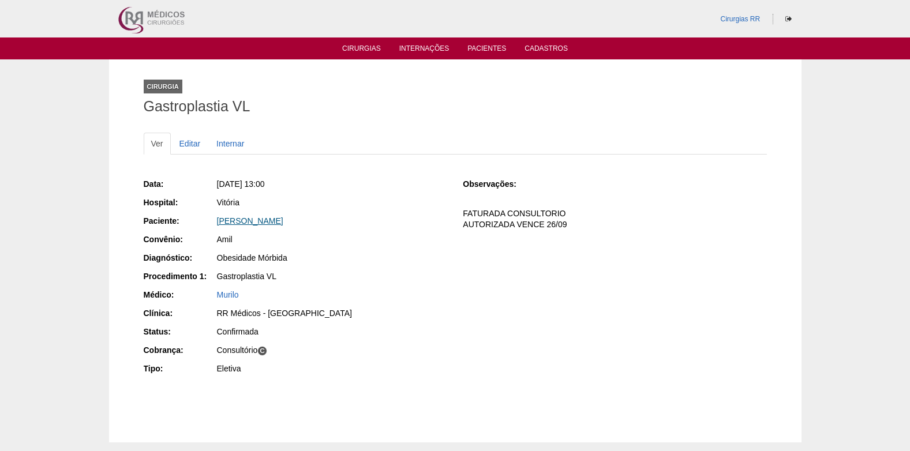
click at [283, 225] on link "[PERSON_NAME]" at bounding box center [250, 220] width 66 height 9
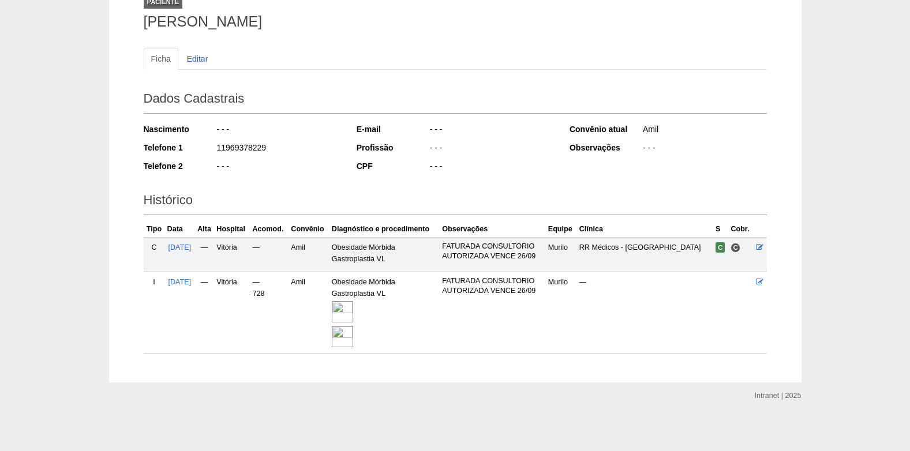
scroll to position [86, 0]
click at [346, 308] on img at bounding box center [342, 310] width 21 height 21
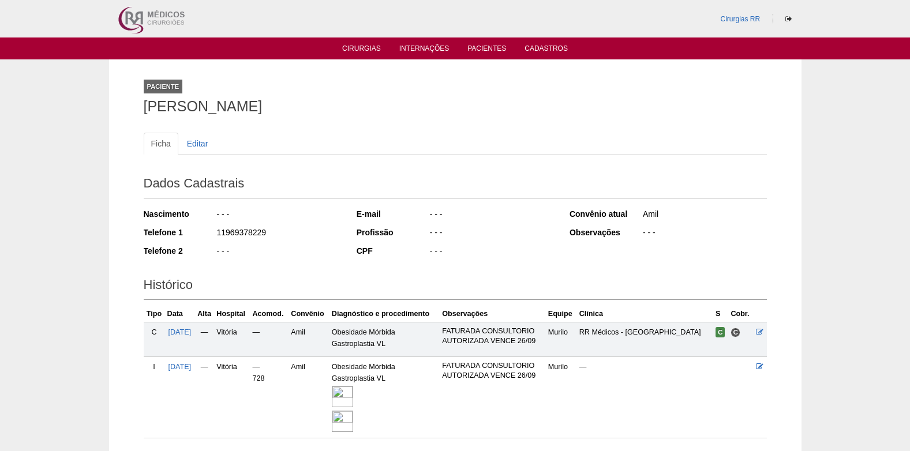
scroll to position [83, 0]
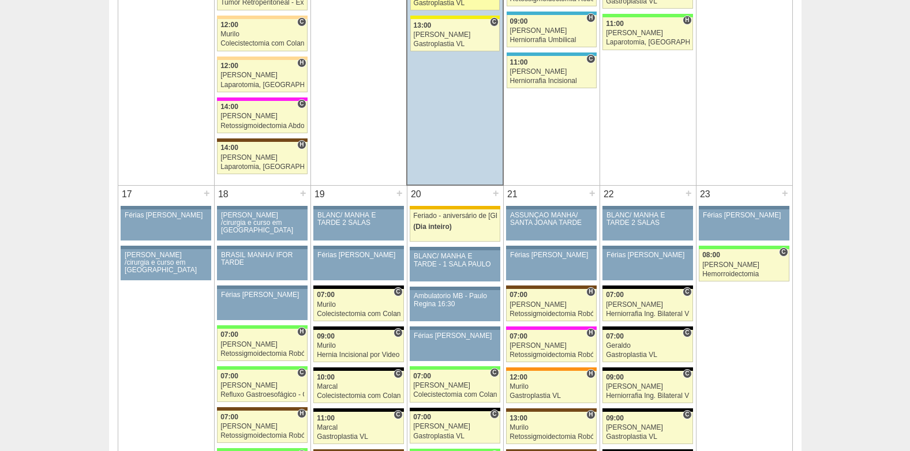
scroll to position [1613, 0]
